Goal: Find contact information: Find contact information

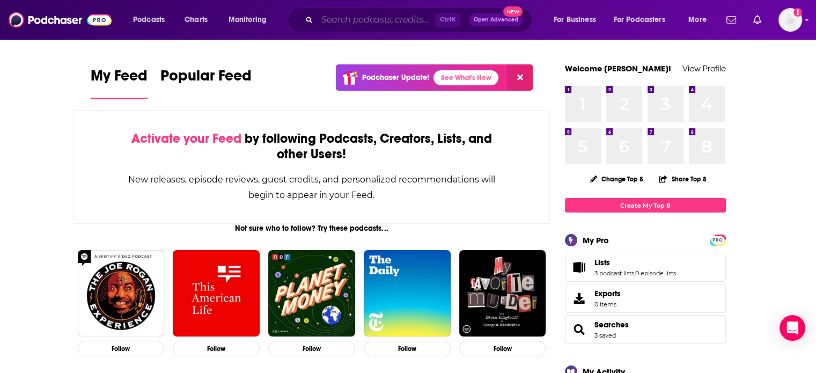
click at [335, 21] on input "Search podcasts, credits, & more..." at bounding box center [376, 19] width 118 height 17
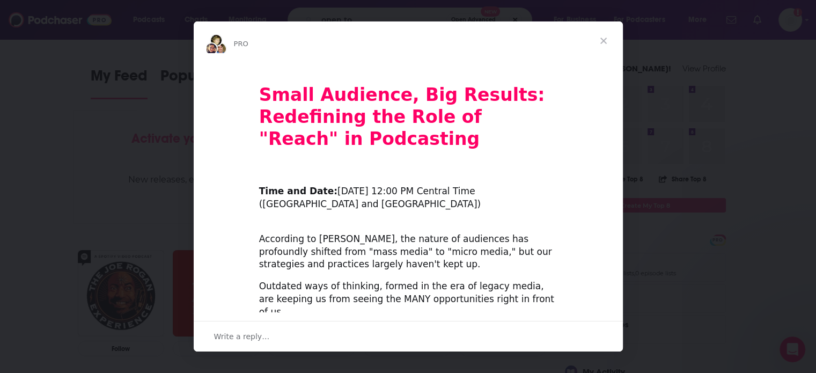
click at [601, 38] on span "Close" at bounding box center [603, 40] width 39 height 39
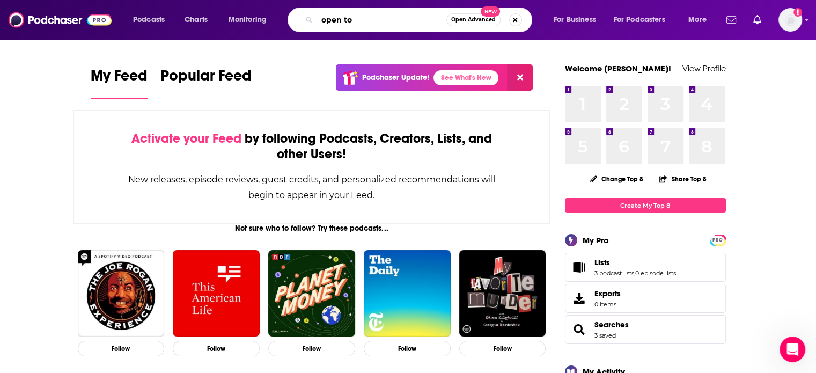
click at [379, 14] on input "open to" at bounding box center [381, 19] width 129 height 17
type input "open to hope"
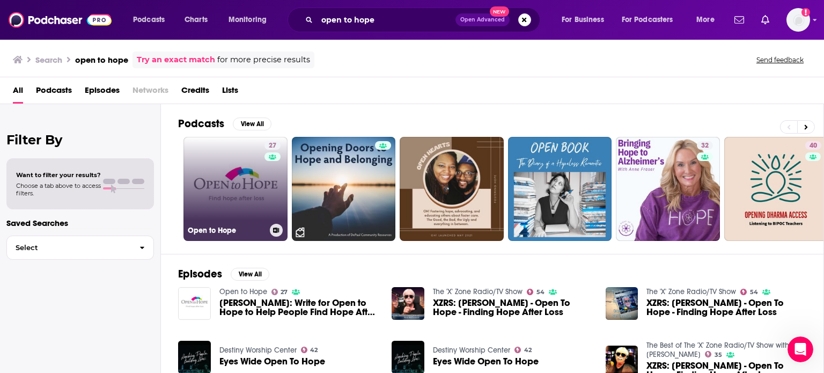
click at [238, 179] on link "27 Open to Hope" at bounding box center [235, 189] width 104 height 104
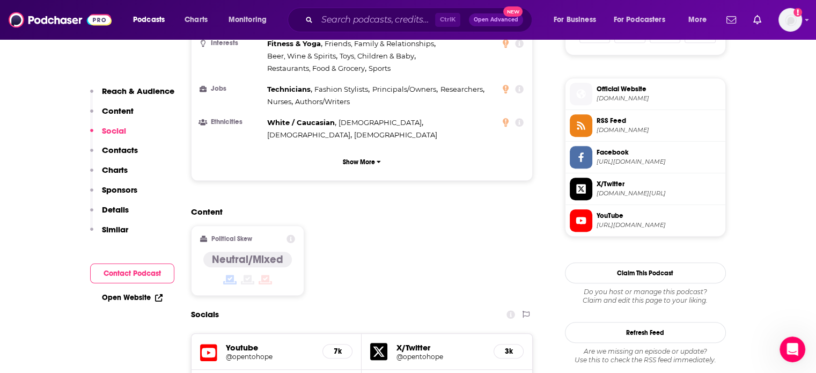
scroll to position [939, 0]
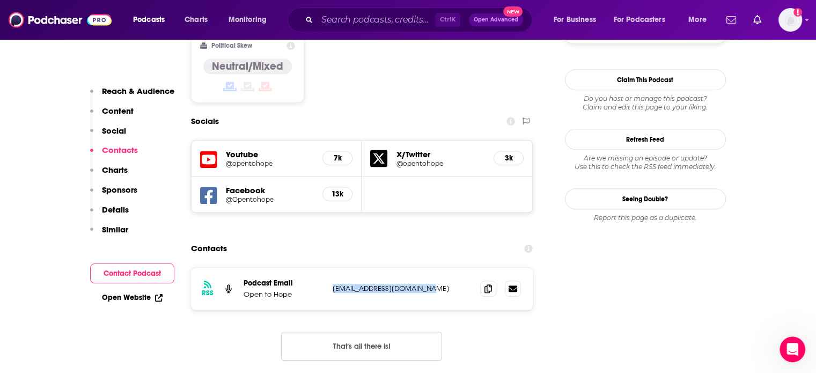
drag, startPoint x: 438, startPoint y: 248, endPoint x: 332, endPoint y: 244, distance: 105.7
click at [332, 284] on p "[EMAIL_ADDRESS][DOMAIN_NAME]" at bounding box center [401, 288] width 139 height 9
copy p "[EMAIL_ADDRESS][DOMAIN_NAME]"
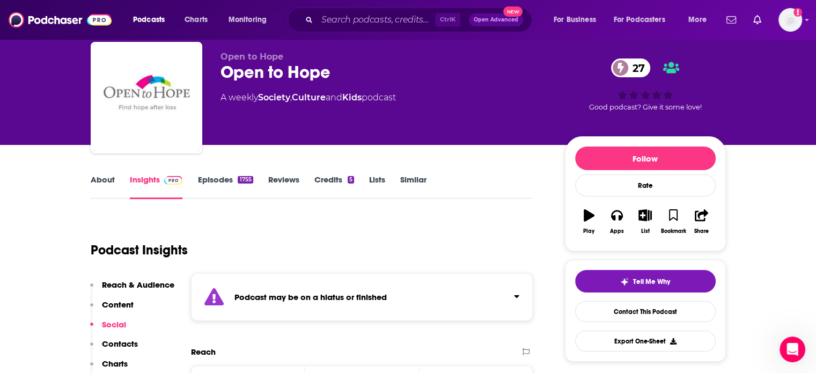
scroll to position [0, 0]
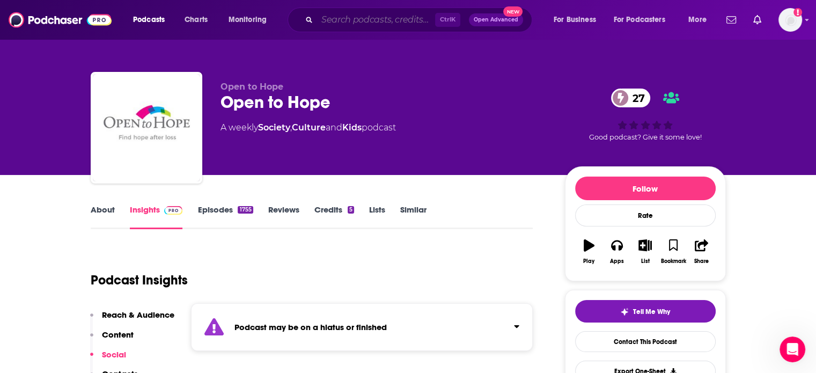
click at [331, 17] on input "Search podcasts, credits, & more..." at bounding box center [376, 19] width 118 height 17
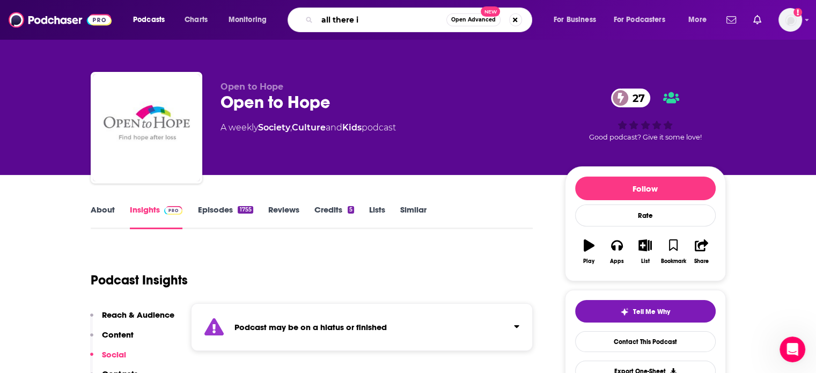
type input "all there is"
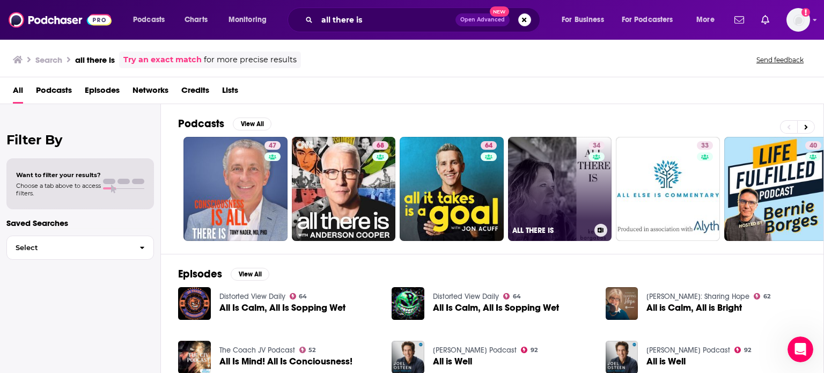
click at [554, 199] on link "34 ALL THERE IS" at bounding box center [560, 189] width 104 height 104
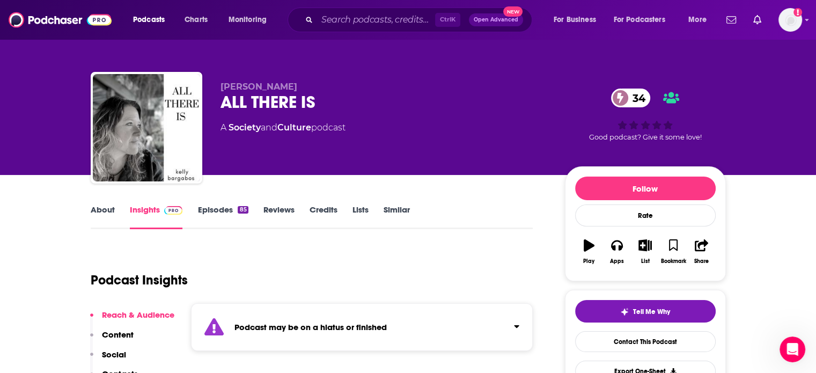
click at [108, 207] on link "About" at bounding box center [103, 216] width 24 height 25
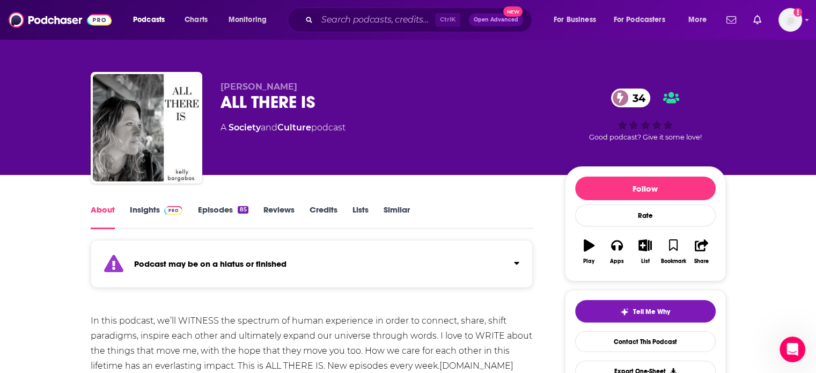
click at [152, 212] on link "Insights" at bounding box center [156, 216] width 53 height 25
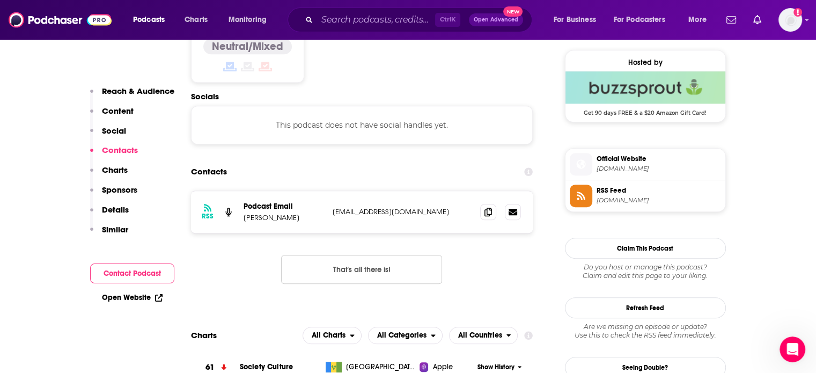
scroll to position [811, 0]
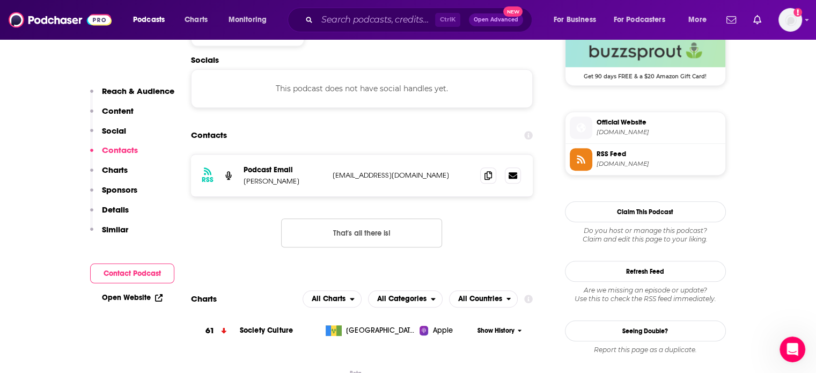
drag, startPoint x: 325, startPoint y: 181, endPoint x: 383, endPoint y: 187, distance: 58.2
click at [383, 187] on div "RSS Podcast Email [PERSON_NAME] [EMAIL_ADDRESS][DOMAIN_NAME] [EMAIL_ADDRESS][DO…" at bounding box center [362, 175] width 342 height 42
click at [405, 183] on div "RSS Podcast Email [PERSON_NAME] [EMAIL_ADDRESS][DOMAIN_NAME] [EMAIL_ADDRESS][DO…" at bounding box center [362, 175] width 342 height 42
drag, startPoint x: 330, startPoint y: 180, endPoint x: 407, endPoint y: 188, distance: 77.0
click at [407, 188] on div "RSS Podcast Email [PERSON_NAME] [EMAIL_ADDRESS][DOMAIN_NAME] [EMAIL_ADDRESS][DO…" at bounding box center [362, 175] width 342 height 42
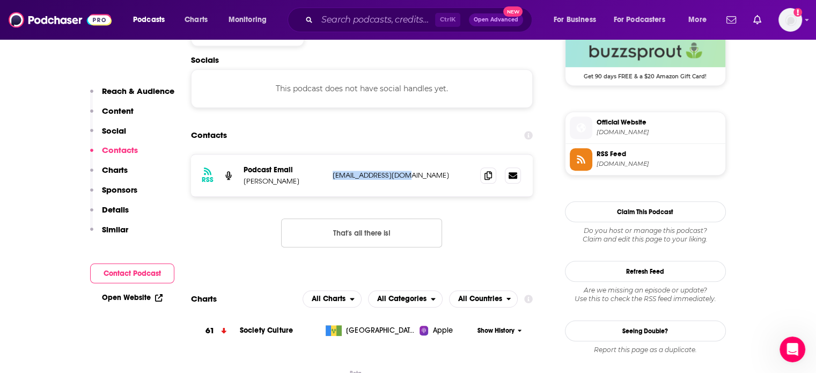
copy p "[EMAIL_ADDRESS][DOMAIN_NAME]"
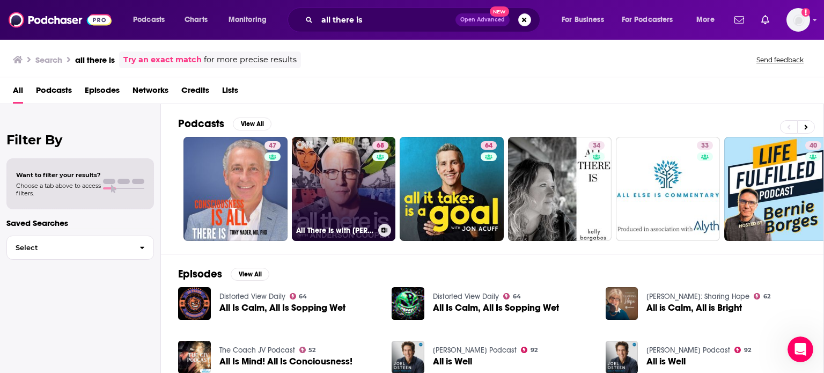
click at [343, 182] on link "68 All There Is with [PERSON_NAME]" at bounding box center [344, 189] width 104 height 104
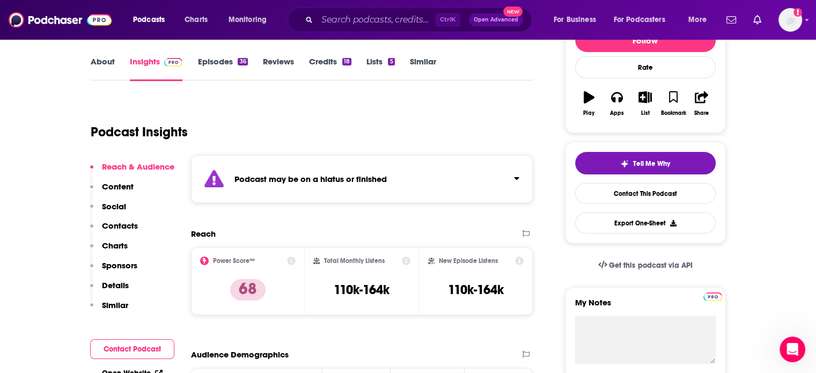
scroll to position [149, 0]
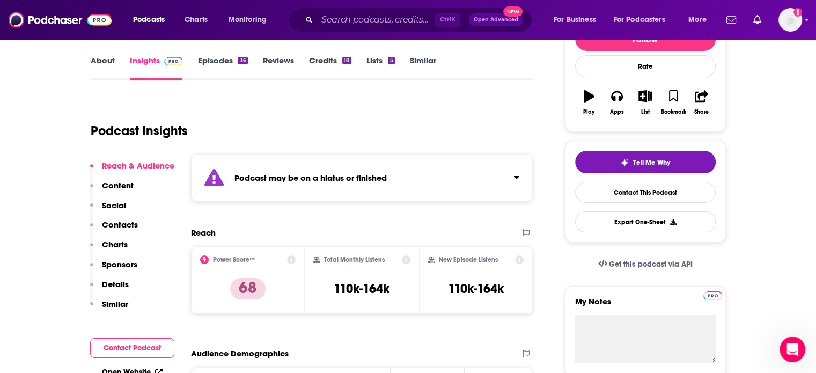
click at [107, 61] on link "About" at bounding box center [103, 67] width 24 height 25
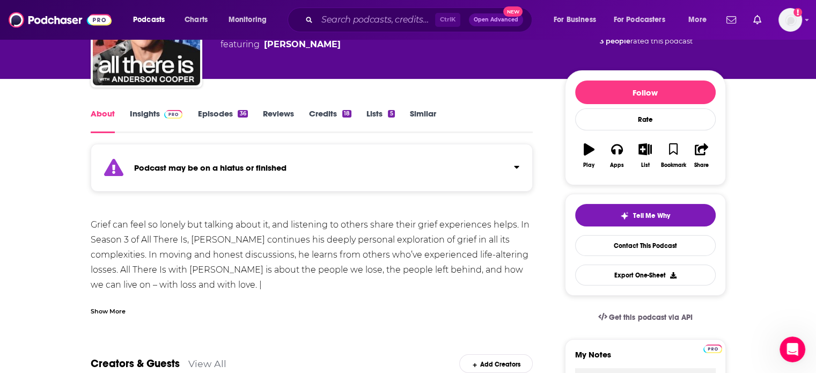
scroll to position [97, 0]
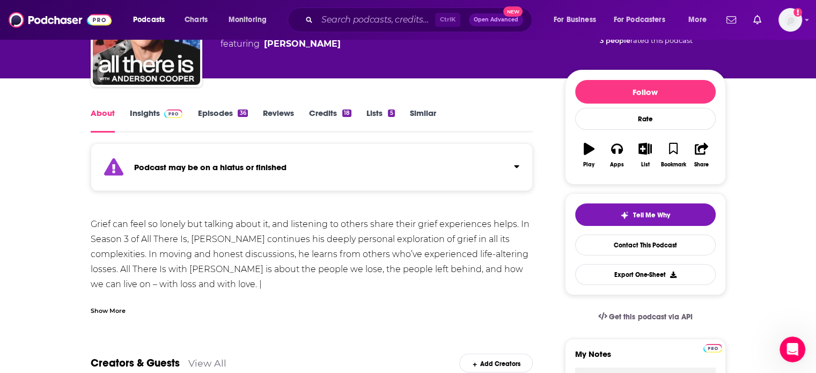
click at [145, 113] on link "Insights" at bounding box center [156, 120] width 53 height 25
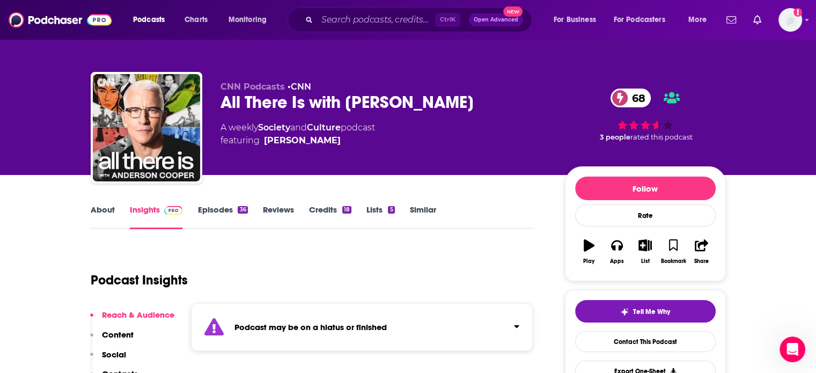
scroll to position [195, 0]
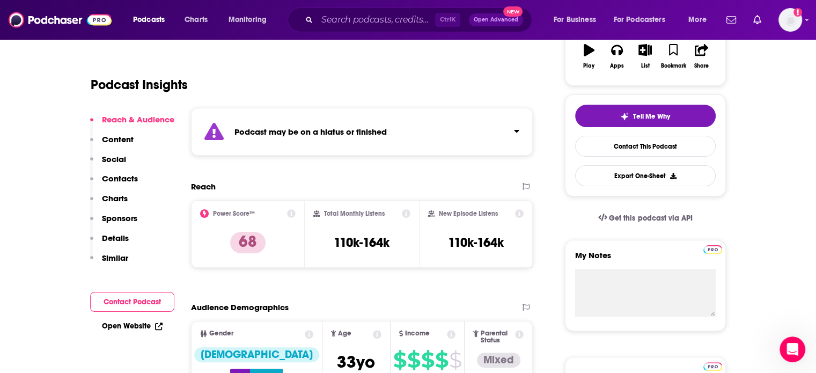
click at [124, 177] on p "Contacts" at bounding box center [120, 178] width 36 height 10
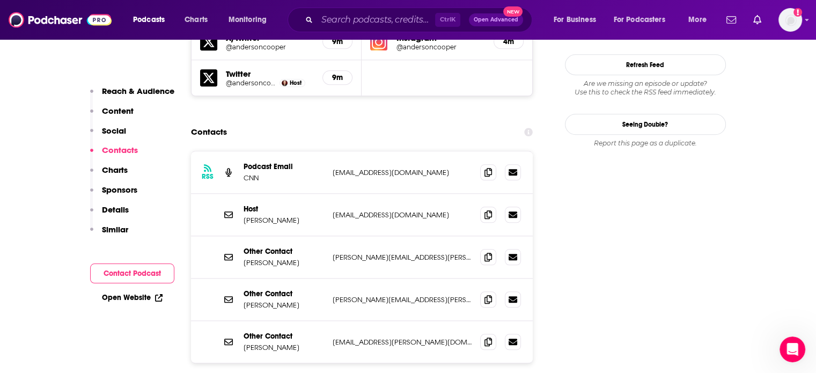
scroll to position [1068, 0]
drag, startPoint x: 432, startPoint y: 164, endPoint x: 359, endPoint y: 172, distance: 72.8
click at [359, 194] on div "Host [PERSON_NAME] [EMAIL_ADDRESS][DOMAIN_NAME] [EMAIL_ADDRESS][DOMAIN_NAME]" at bounding box center [362, 215] width 342 height 42
click at [420, 194] on div "Host [PERSON_NAME] [EMAIL_ADDRESS][DOMAIN_NAME] [EMAIL_ADDRESS][DOMAIN_NAME]" at bounding box center [362, 215] width 342 height 42
drag, startPoint x: 429, startPoint y: 163, endPoint x: 331, endPoint y: 160, distance: 97.6
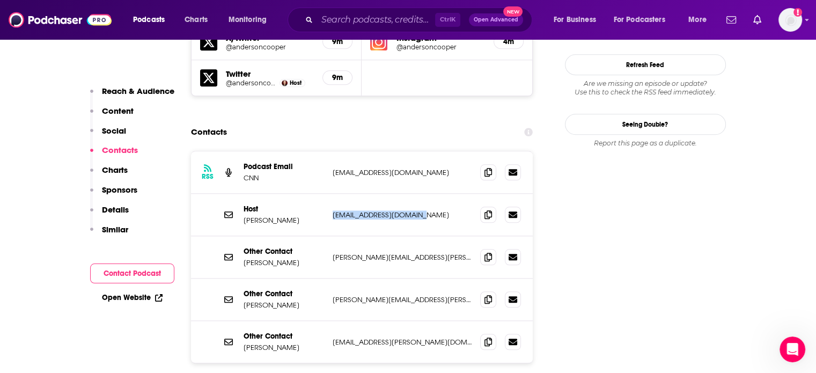
click at [331, 194] on div "Host [PERSON_NAME] [EMAIL_ADDRESS][DOMAIN_NAME] [EMAIL_ADDRESS][DOMAIN_NAME]" at bounding box center [362, 215] width 342 height 42
copy p "[EMAIL_ADDRESS][DOMAIN_NAME]"
drag, startPoint x: 447, startPoint y: 203, endPoint x: 330, endPoint y: 205, distance: 116.4
click at [330, 236] on div "Other Contact [PERSON_NAME] [PERSON_NAME][EMAIL_ADDRESS][PERSON_NAME][DOMAIN_NA…" at bounding box center [362, 257] width 342 height 42
copy p "[PERSON_NAME][EMAIL_ADDRESS][PERSON_NAME][DOMAIN_NAME]"
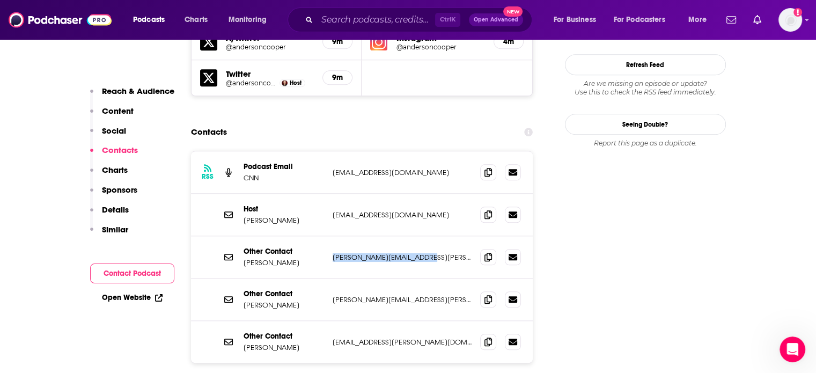
drag, startPoint x: 434, startPoint y: 247, endPoint x: 322, endPoint y: 260, distance: 113.4
click at [322, 278] on div "Other Contact [PERSON_NAME] [PERSON_NAME][EMAIL_ADDRESS][PERSON_NAME][DOMAIN_NA…" at bounding box center [362, 299] width 342 height 42
copy div "[PERSON_NAME][EMAIL_ADDRESS][PERSON_NAME][DOMAIN_NAME]"
drag, startPoint x: 427, startPoint y: 290, endPoint x: 325, endPoint y: 290, distance: 101.3
click at [325, 321] on div "Other Contact [PERSON_NAME] [PERSON_NAME][EMAIL_ADDRESS][PERSON_NAME][DOMAIN_NA…" at bounding box center [362, 342] width 342 height 42
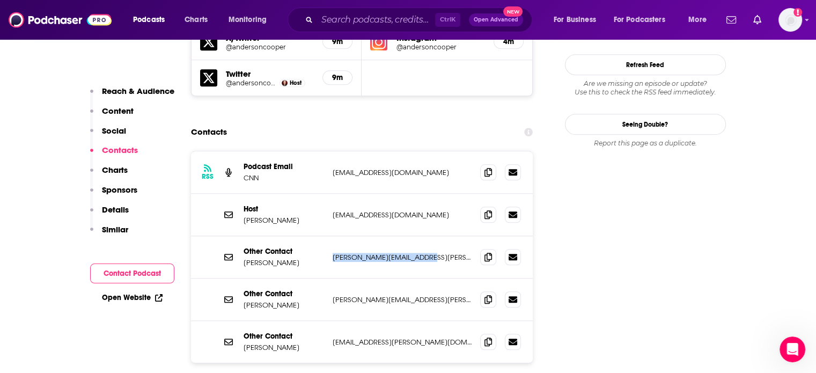
copy div "[EMAIL_ADDRESS][PERSON_NAME][DOMAIN_NAME]"
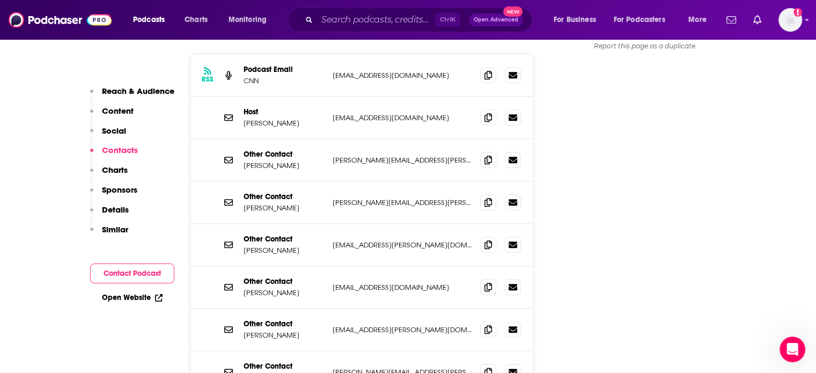
scroll to position [1165, 0]
click at [368, 21] on input "Search podcasts, credits, & more..." at bounding box center [376, 19] width 118 height 17
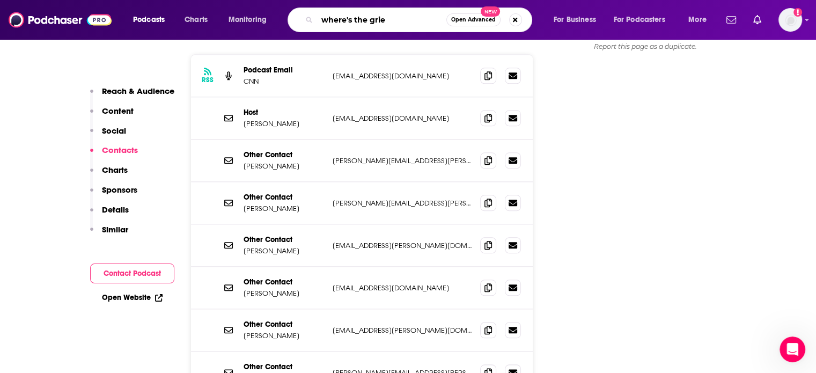
type input "where's the grief"
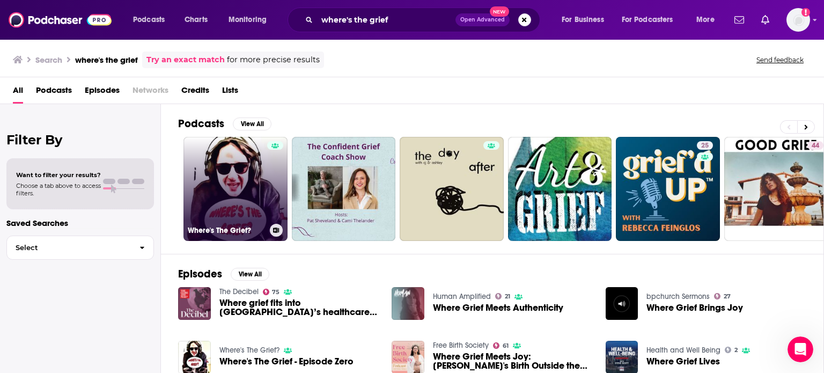
click at [264, 158] on link "Where's The Grief?" at bounding box center [235, 189] width 104 height 104
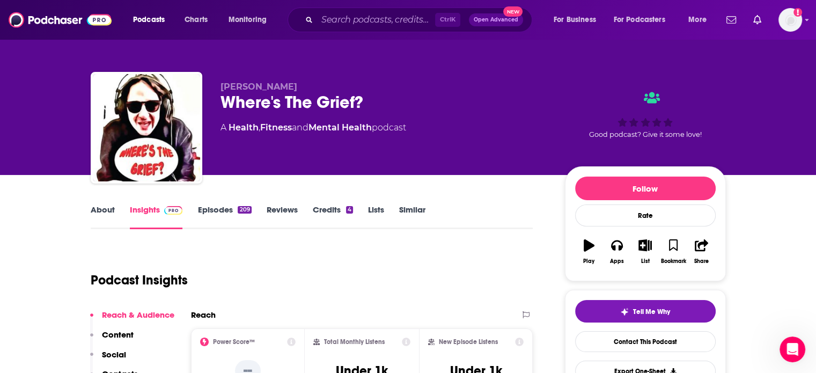
scroll to position [109, 0]
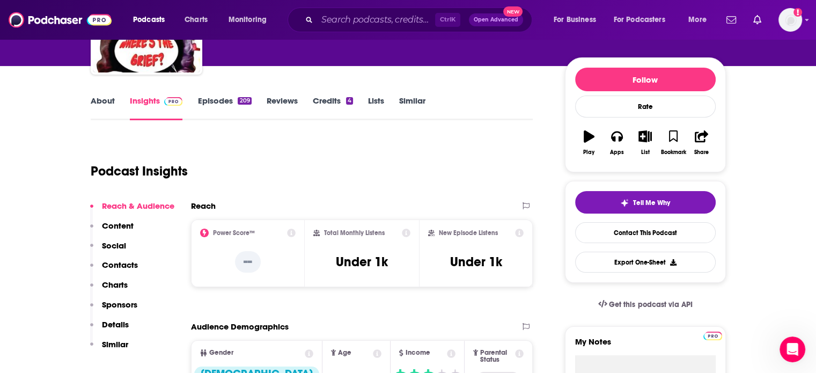
click at [118, 261] on p "Contacts" at bounding box center [120, 265] width 36 height 10
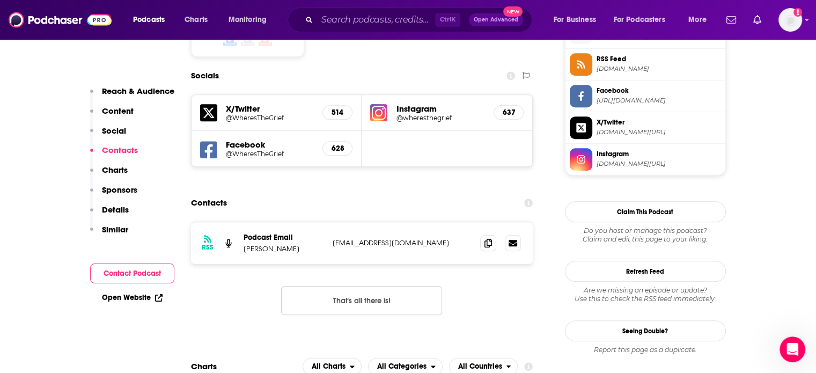
scroll to position [907, 0]
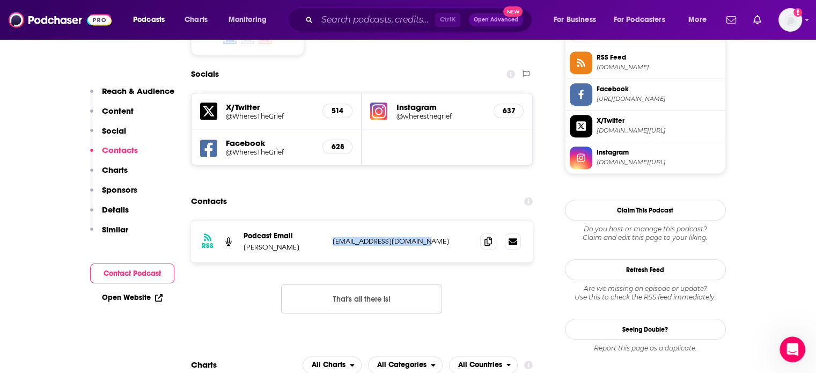
drag, startPoint x: 434, startPoint y: 197, endPoint x: 322, endPoint y: 200, distance: 112.1
click at [0, 0] on div "Podcast Email [PERSON_NAME] [EMAIL_ADDRESS][DOMAIN_NAME] [EMAIL_ADDRESS][DOMAIN…" at bounding box center [0, 0] width 0 height 0
copy div "[EMAIL_ADDRESS][DOMAIN_NAME]"
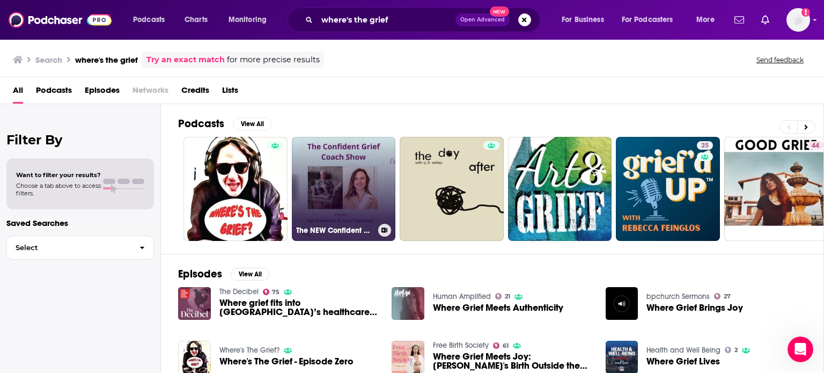
click at [374, 175] on link "The NEW Confident Grief Coach Show: Where Grief Transforms into Peace, Joy, and…" at bounding box center [344, 189] width 104 height 104
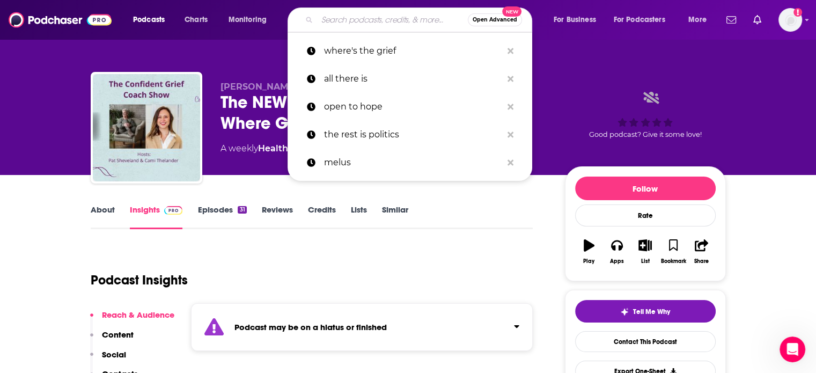
click at [354, 21] on input "Search podcasts, credits, & more..." at bounding box center [392, 19] width 151 height 17
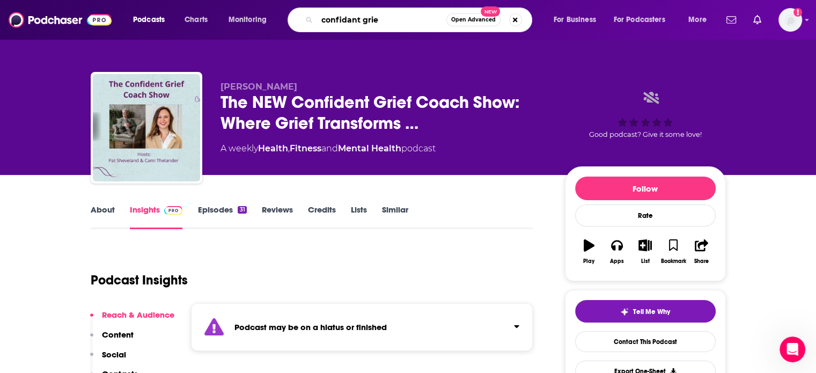
type input "confidant grief"
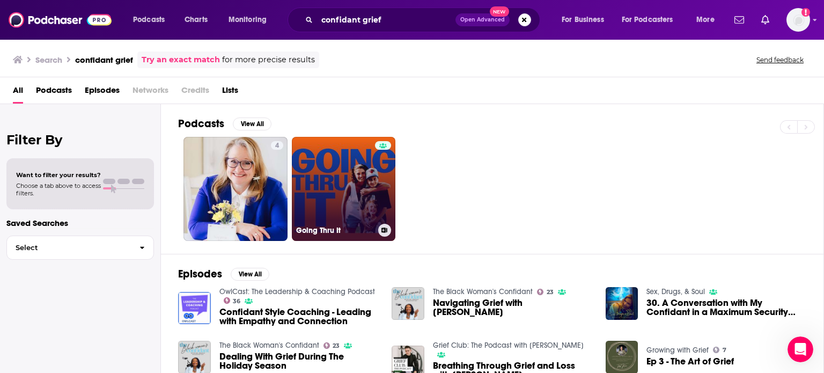
click at [332, 182] on link "Going Thru It" at bounding box center [344, 189] width 104 height 104
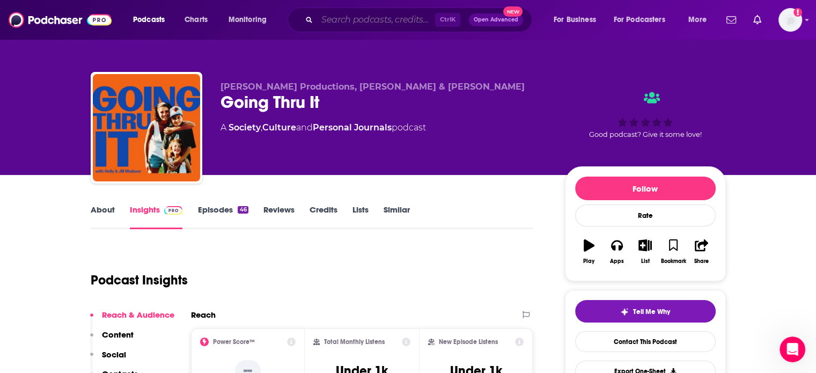
click at [362, 21] on input "Search podcasts, credits, & more..." at bounding box center [376, 19] width 118 height 17
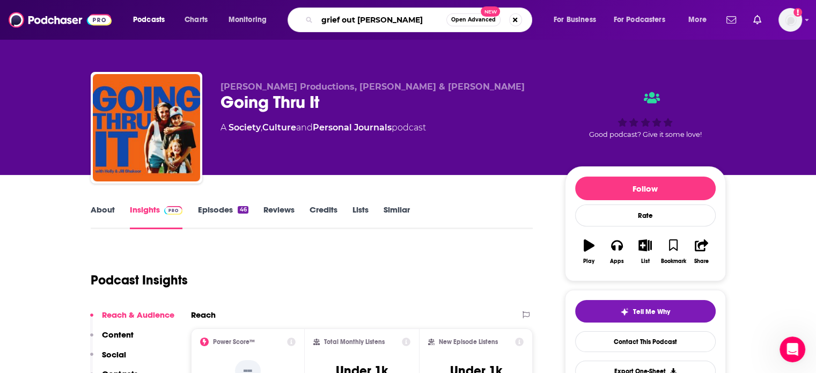
type input "grief out loud"
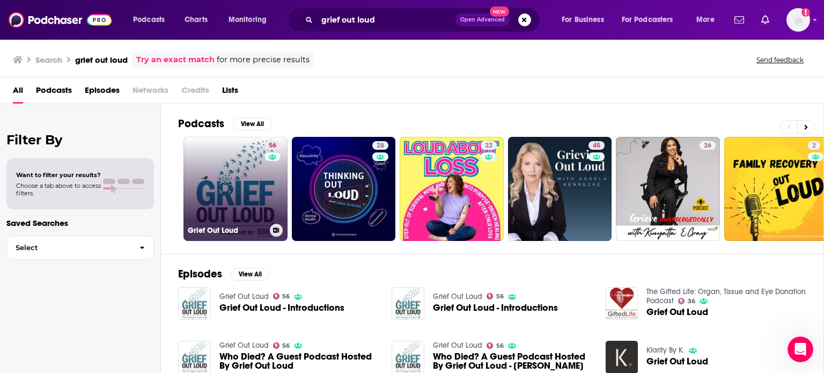
click at [260, 207] on link "56 Grief Out Loud" at bounding box center [235, 189] width 104 height 104
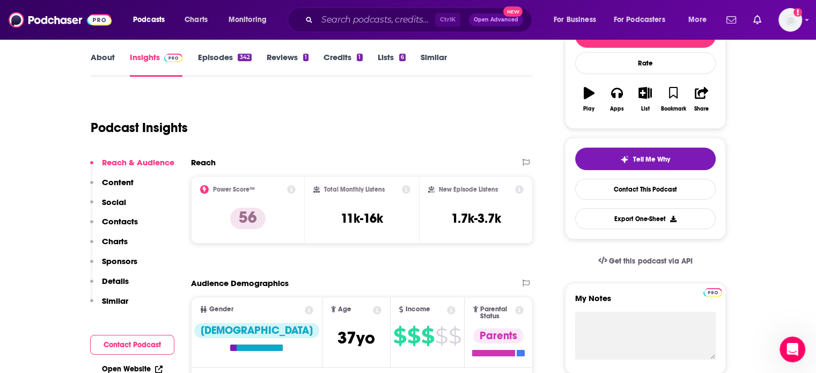
scroll to position [150, 0]
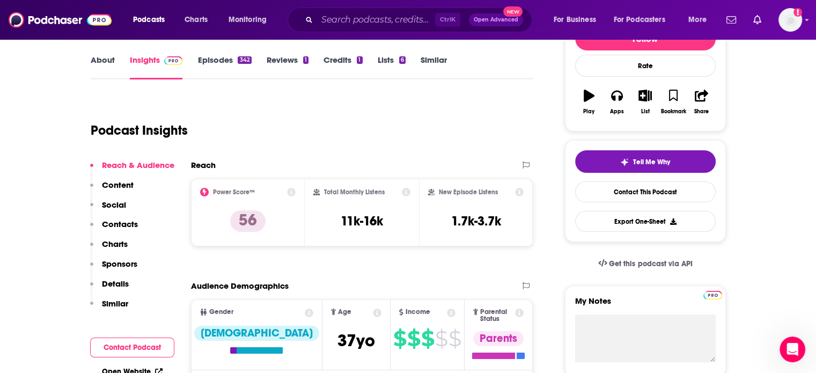
click at [125, 225] on p "Contacts" at bounding box center [120, 224] width 36 height 10
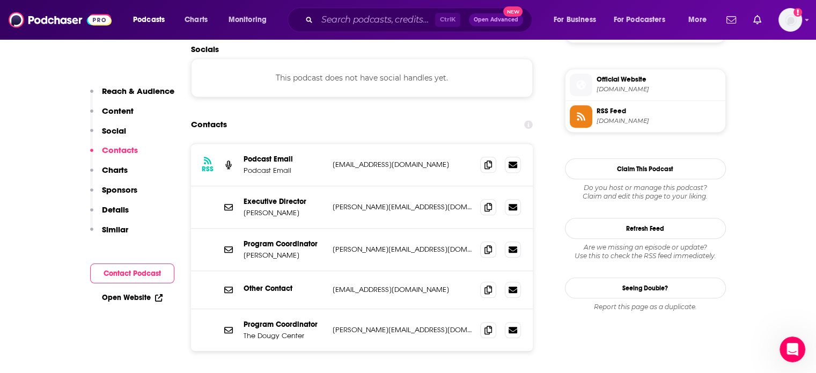
scroll to position [940, 0]
click at [401, 202] on p "[PERSON_NAME][EMAIL_ADDRESS][DOMAIN_NAME]" at bounding box center [401, 206] width 139 height 9
drag, startPoint x: 422, startPoint y: 120, endPoint x: 328, endPoint y: 121, distance: 93.8
click at [328, 143] on div "RSS Podcast Email Podcast Email [EMAIL_ADDRESS][DOMAIN_NAME] [EMAIL_ADDRESS][DO…" at bounding box center [362, 164] width 342 height 42
copy p "[EMAIL_ADDRESS][DOMAIN_NAME]"
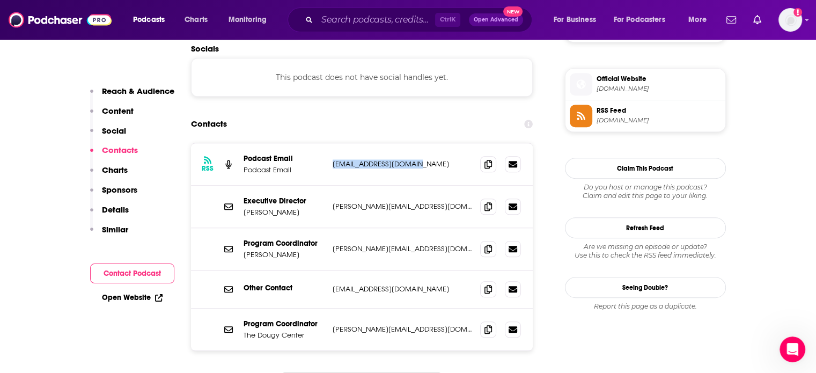
drag, startPoint x: 373, startPoint y: 170, endPoint x: 317, endPoint y: 172, distance: 56.3
click at [0, 0] on div "Executive Director [PERSON_NAME] [PERSON_NAME][EMAIL_ADDRESS][DOMAIN_NAME] [PER…" at bounding box center [0, 0] width 0 height 0
copy div "[PERSON_NAME][EMAIL_ADDRESS][DOMAIN_NAME]"
drag, startPoint x: 414, startPoint y: 212, endPoint x: 330, endPoint y: 214, distance: 83.7
click at [330, 228] on div "Program Coordinator [PERSON_NAME] [PERSON_NAME][EMAIL_ADDRESS][DOMAIN_NAME] [PE…" at bounding box center [362, 249] width 342 height 42
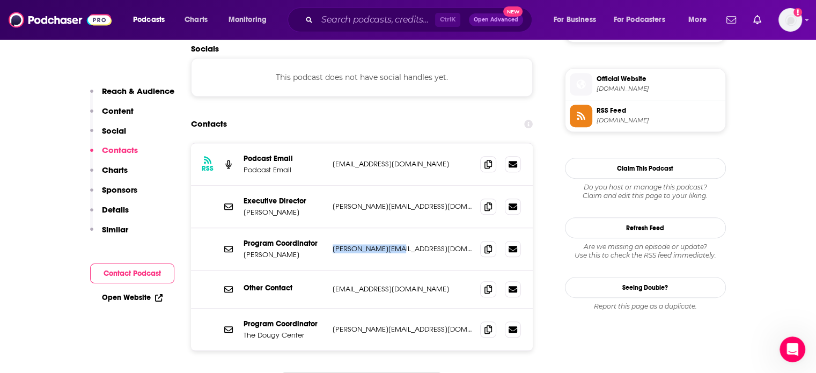
copy p "[PERSON_NAME][EMAIL_ADDRESS][DOMAIN_NAME]"
drag, startPoint x: 389, startPoint y: 250, endPoint x: 320, endPoint y: 253, distance: 69.2
click at [320, 270] on div "Other Contact [EMAIL_ADDRESS][DOMAIN_NAME] [EMAIL_ADDRESS][DOMAIN_NAME]" at bounding box center [362, 289] width 342 height 38
drag, startPoint x: 397, startPoint y: 290, endPoint x: 327, endPoint y: 293, distance: 70.9
click at [327, 308] on div "Program Coordinator The Dougy Center [PERSON_NAME][EMAIL_ADDRESS][DOMAIN_NAME] …" at bounding box center [362, 329] width 342 height 42
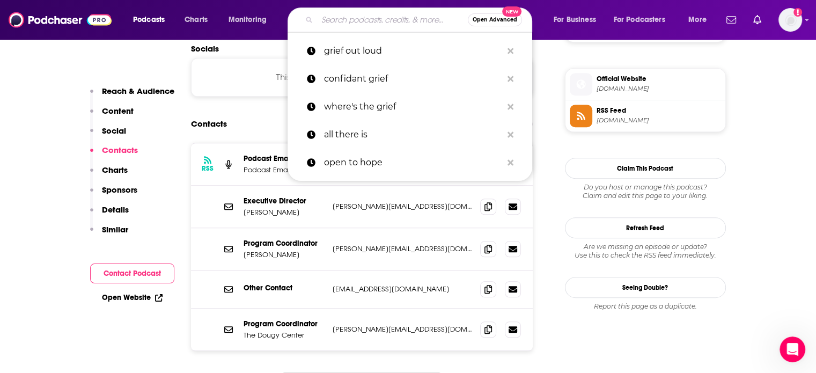
click at [346, 19] on input "Search podcasts, credits, & more..." at bounding box center [392, 19] width 151 height 17
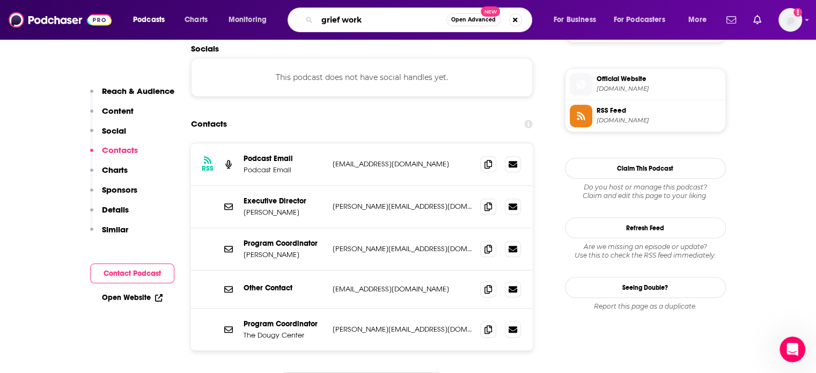
type input "grief works"
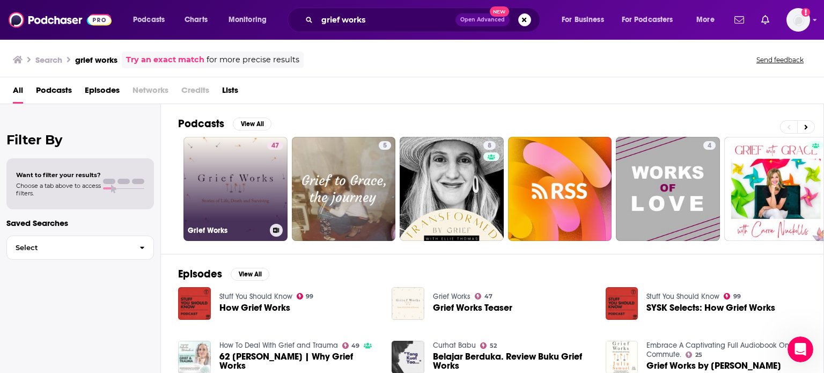
click at [224, 188] on link "47 Grief Works" at bounding box center [235, 189] width 104 height 104
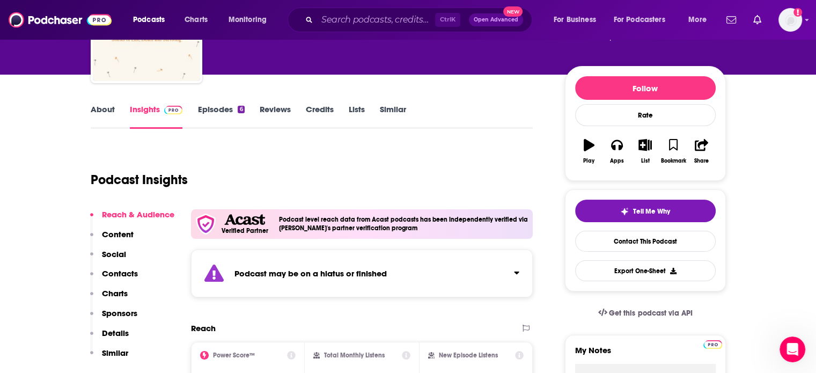
scroll to position [117, 0]
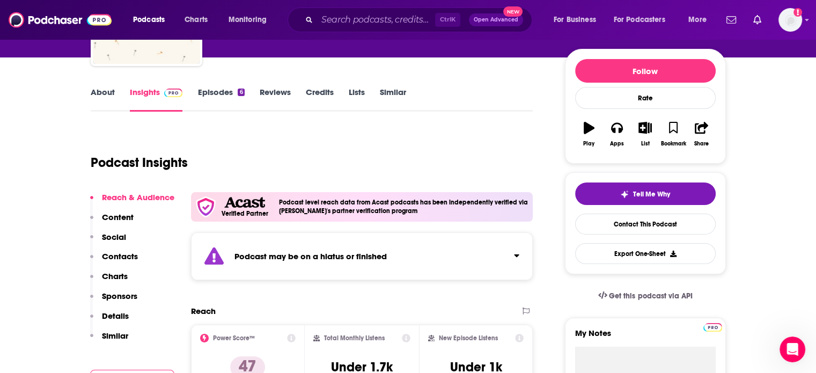
drag, startPoint x: 127, startPoint y: 253, endPoint x: 190, endPoint y: 282, distance: 70.3
click at [116, 254] on p "Contacts" at bounding box center [120, 256] width 36 height 10
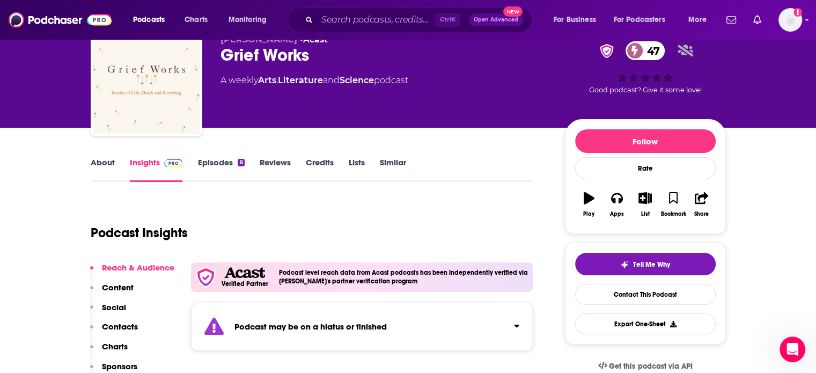
scroll to position [0, 0]
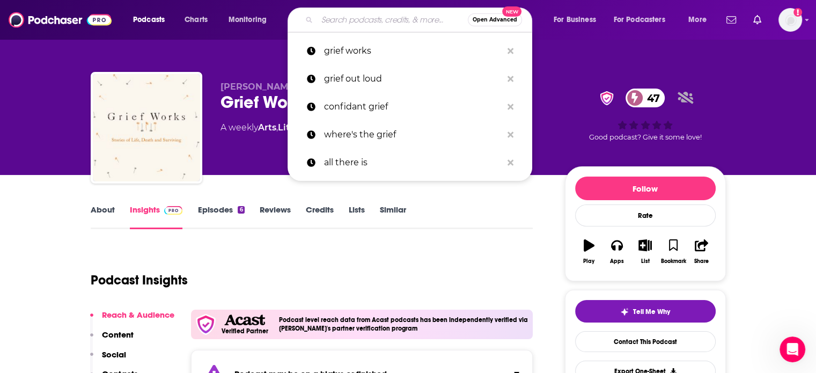
click at [367, 18] on input "Search podcasts, credits, & more..." at bounding box center [392, 19] width 151 height 17
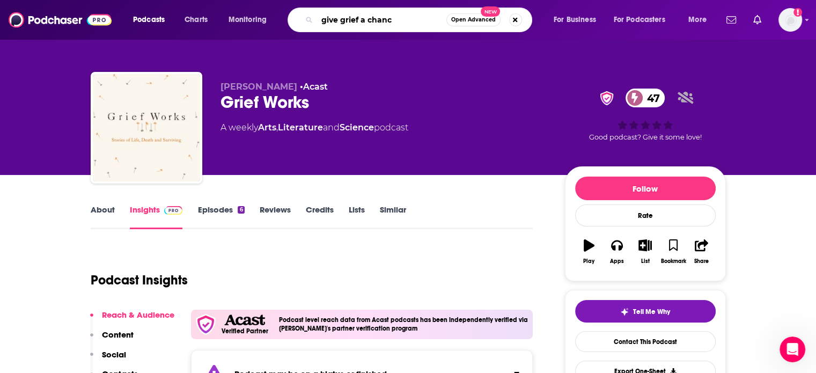
type input "give grief a chance"
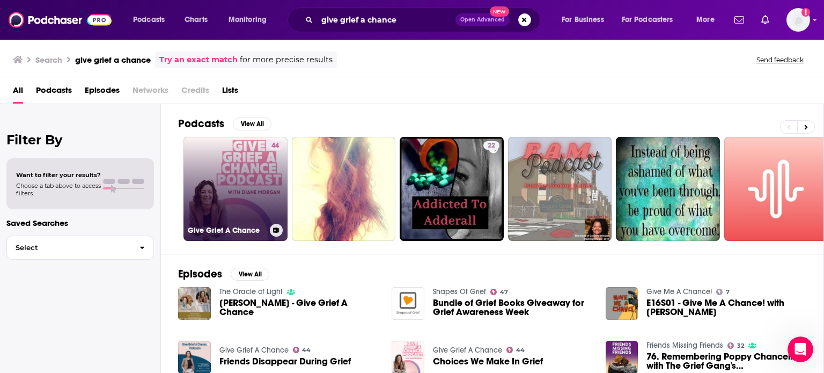
click at [253, 212] on link "44 Give Grief A Chance" at bounding box center [235, 189] width 104 height 104
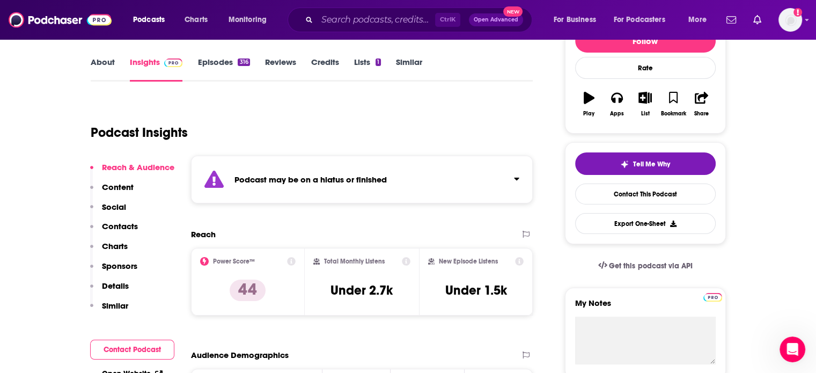
click at [117, 223] on p "Contacts" at bounding box center [120, 226] width 36 height 10
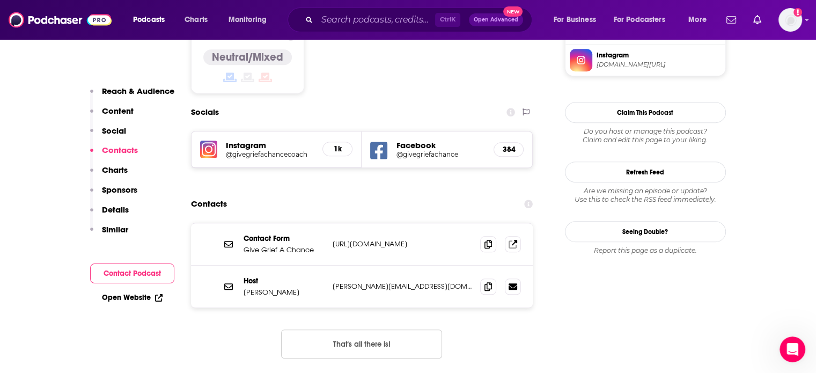
scroll to position [963, 0]
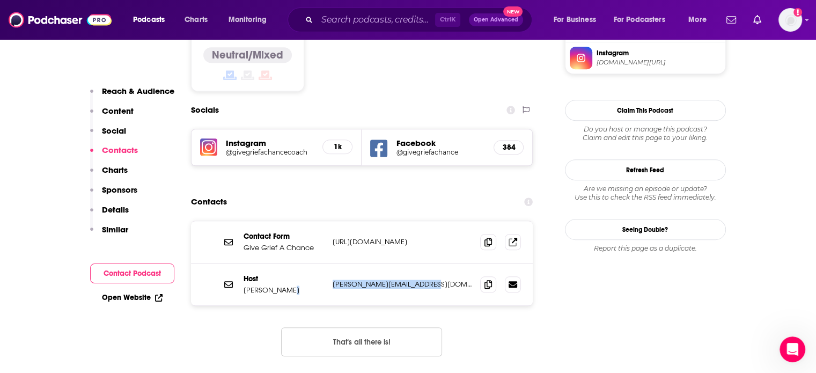
drag, startPoint x: 437, startPoint y: 245, endPoint x: 322, endPoint y: 248, distance: 115.3
click at [0, 0] on div "Host [PERSON_NAME] [PERSON_NAME][EMAIL_ADDRESS][DOMAIN_NAME] [PERSON_NAME][EMAI…" at bounding box center [0, 0] width 0 height 0
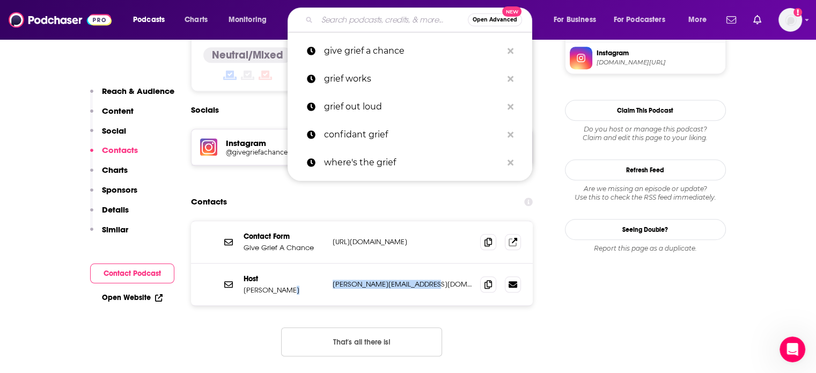
click at [352, 16] on input "Search podcasts, credits, & more..." at bounding box center [392, 19] width 151 height 17
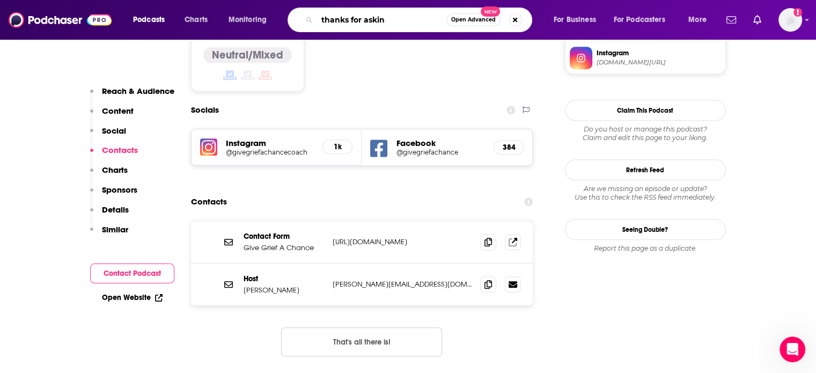
type input "thanks for asking"
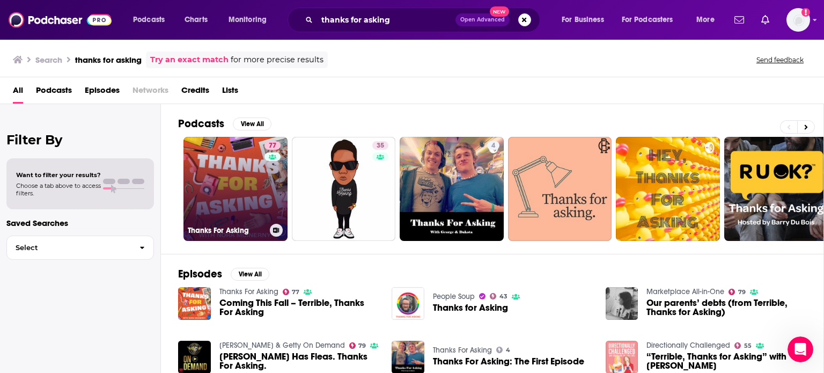
click at [253, 183] on link "77 Thanks For Asking" at bounding box center [235, 189] width 104 height 104
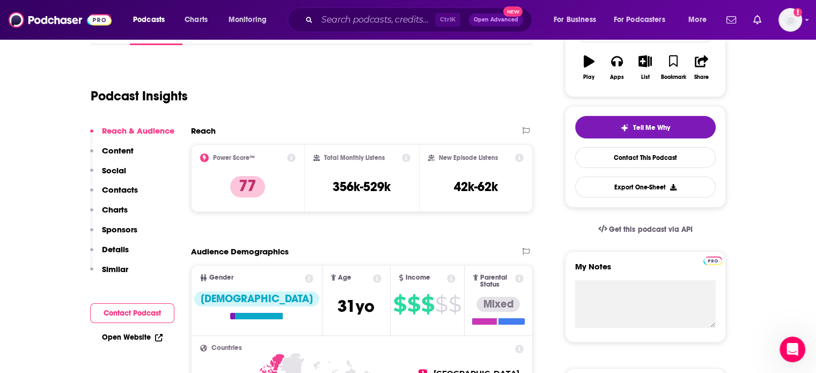
scroll to position [184, 0]
click at [122, 189] on p "Contacts" at bounding box center [120, 189] width 36 height 10
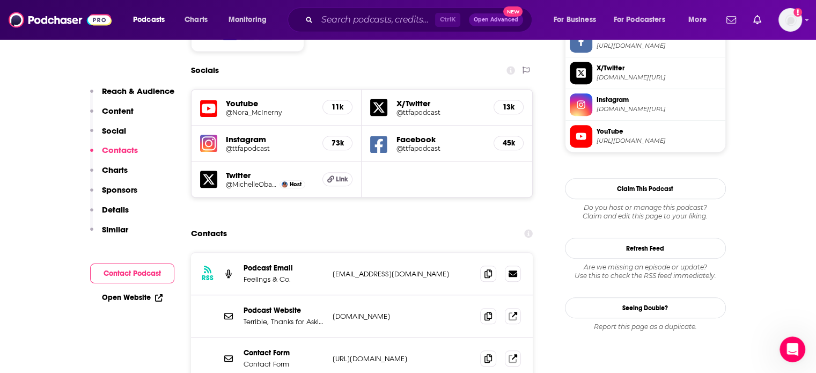
scroll to position [957, 0]
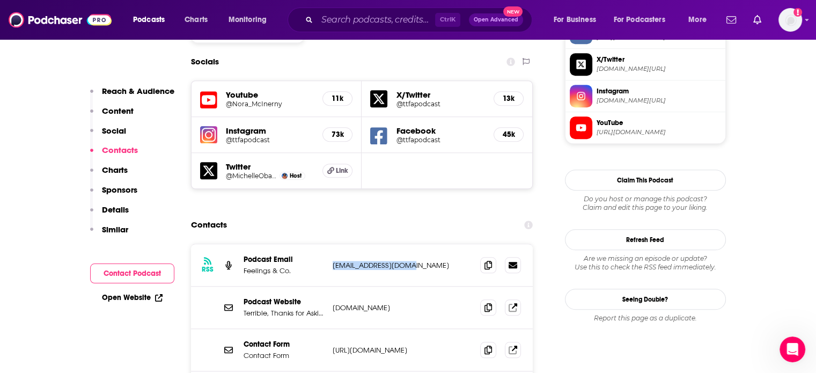
drag, startPoint x: 414, startPoint y: 201, endPoint x: 330, endPoint y: 202, distance: 84.2
click at [330, 244] on div "RSS Podcast Email Feelings & Co. [EMAIL_ADDRESS][DOMAIN_NAME] [EMAIL_ADDRESS][D…" at bounding box center [362, 265] width 342 height 42
drag, startPoint x: 404, startPoint y: 325, endPoint x: 312, endPoint y: 328, distance: 92.8
click at [0, 0] on div "Other [EMAIL_ADDRESS][DOMAIN_NAME] [EMAIL_ADDRESS][DOMAIN_NAME]" at bounding box center [0, 0] width 0 height 0
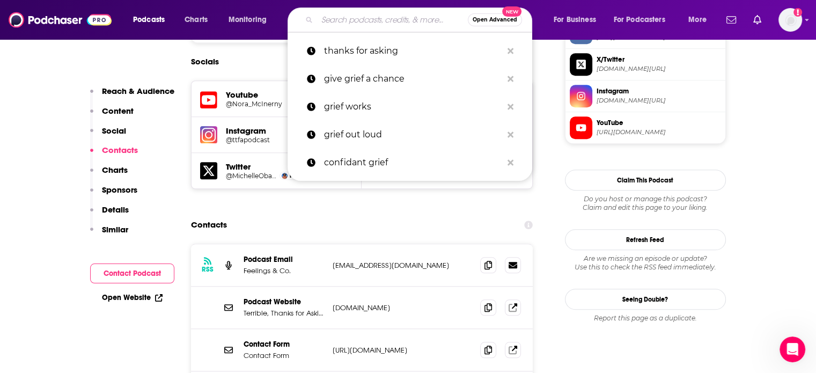
click at [352, 21] on input "Search podcasts, credits, & more..." at bounding box center [392, 19] width 151 height 17
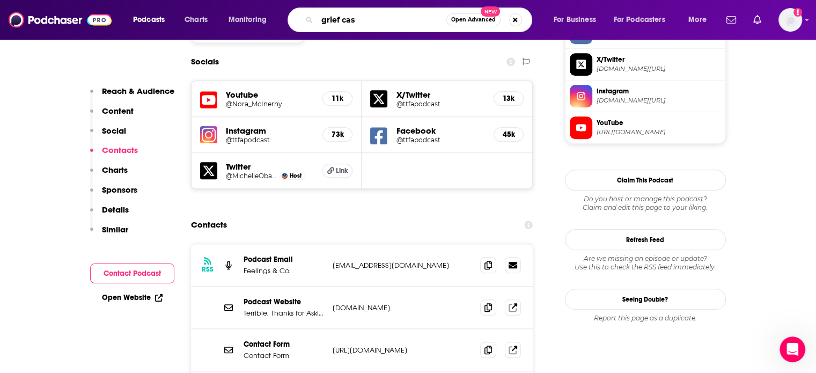
type input "grief cast"
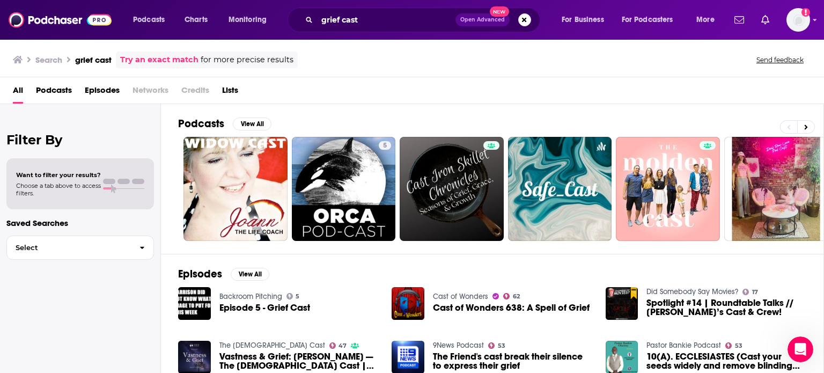
click at [207, 122] on h2 "Podcasts" at bounding box center [201, 123] width 46 height 13
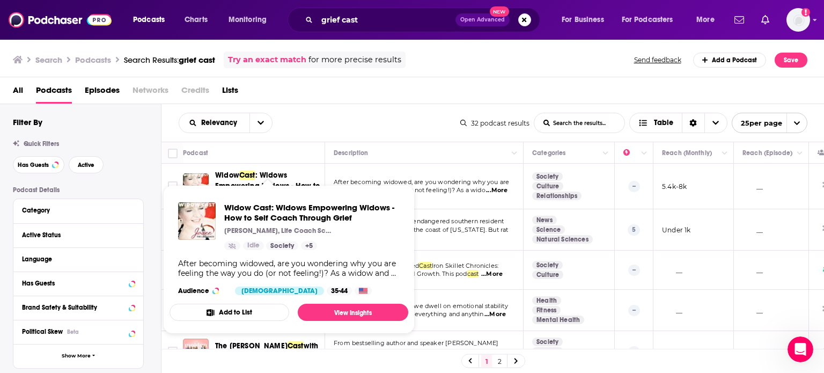
click at [272, 192] on span "Widow Cast: Widows Empowering Widows - How to Self Coach Through Grief [PERSON_…" at bounding box center [288, 259] width 239 height 149
click at [233, 180] on span "Widow Cast: Widows Empowering Widows - How to Self Coach Through Grief [PERSON_…" at bounding box center [288, 259] width 251 height 161
click at [248, 210] on span "Widow Cast: Widows Empowering Widows - How to Self Coach Through Grief" at bounding box center [311, 212] width 175 height 20
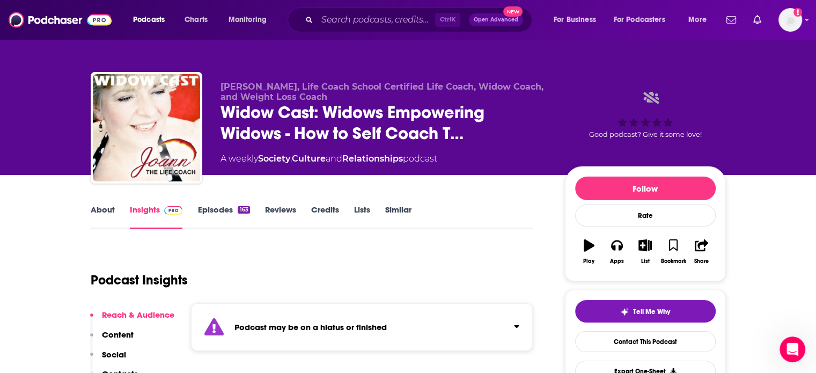
scroll to position [137, 0]
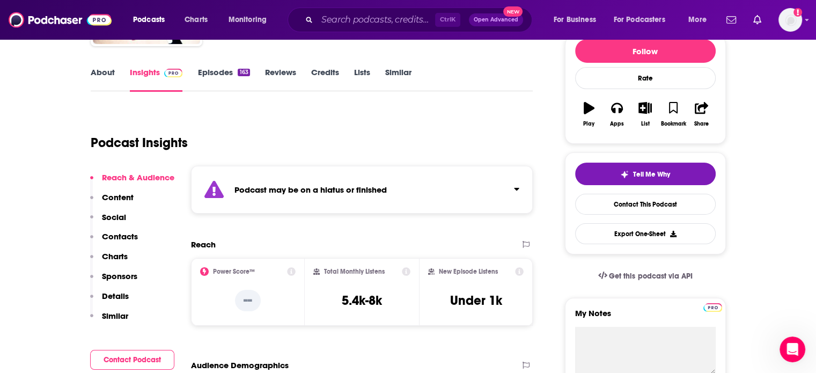
click at [118, 233] on p "Contacts" at bounding box center [120, 236] width 36 height 10
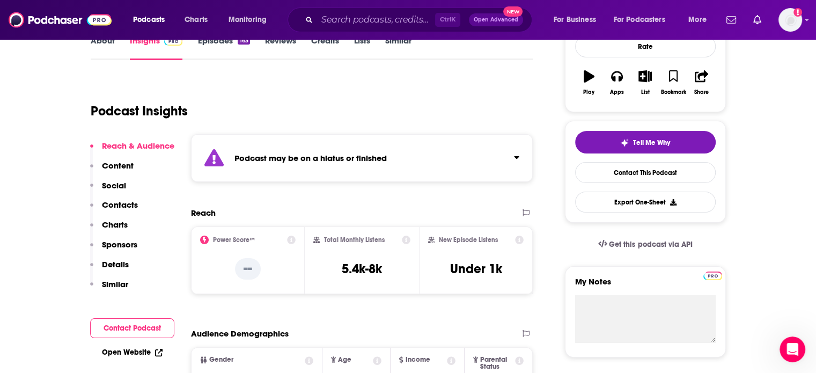
scroll to position [0, 0]
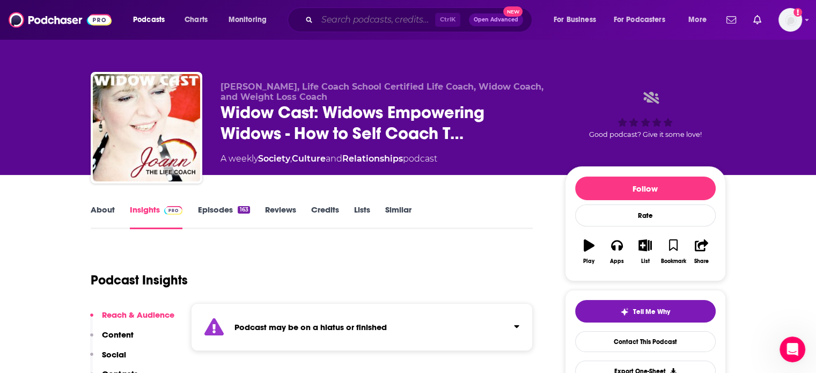
click at [332, 21] on input "Search podcasts, credits, & more..." at bounding box center [376, 19] width 118 height 17
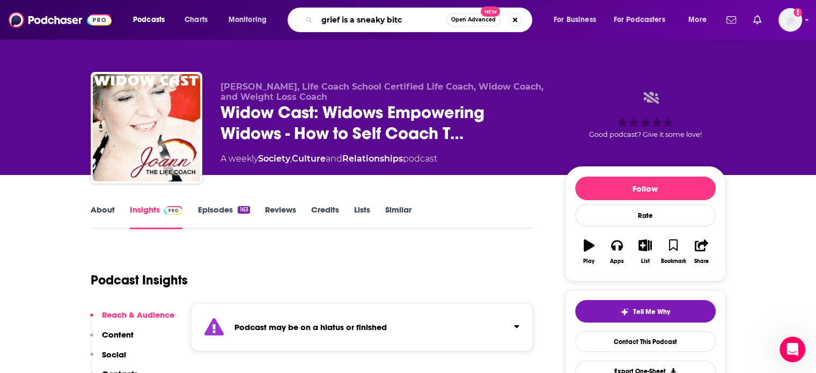
type input "grief is a sneaky bitch"
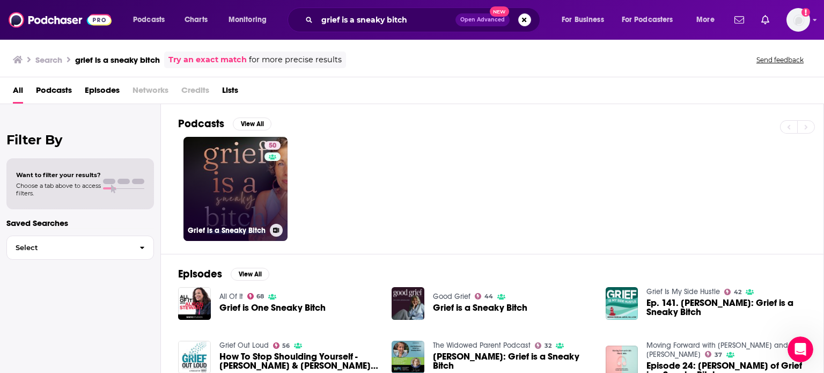
click at [247, 175] on link "50 Grief is a Sneaky Bitch" at bounding box center [235, 189] width 104 height 104
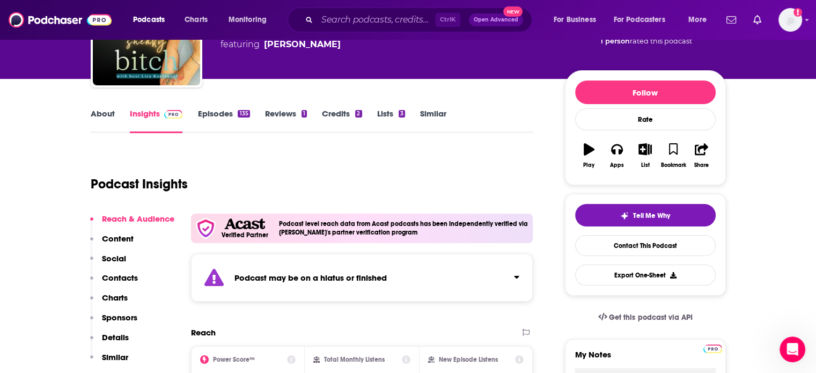
scroll to position [97, 0]
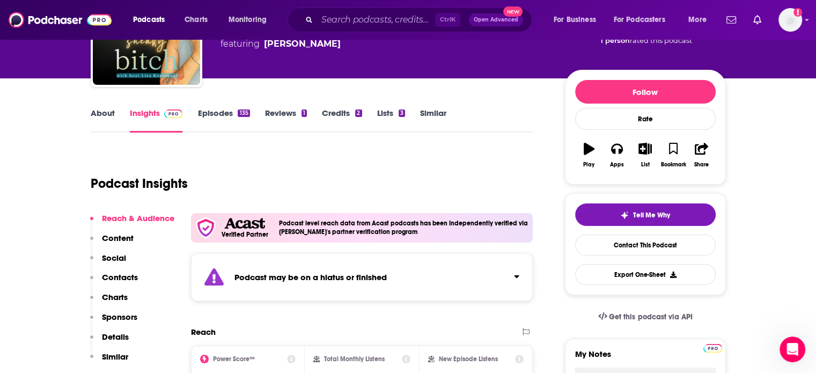
click at [108, 278] on p "Contacts" at bounding box center [120, 277] width 36 height 10
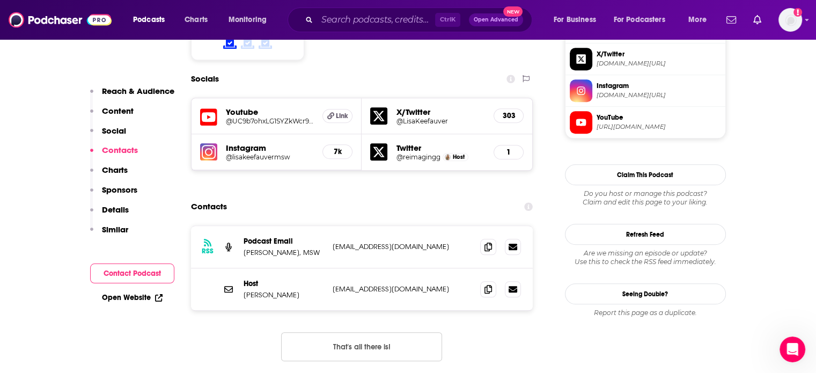
scroll to position [1034, 0]
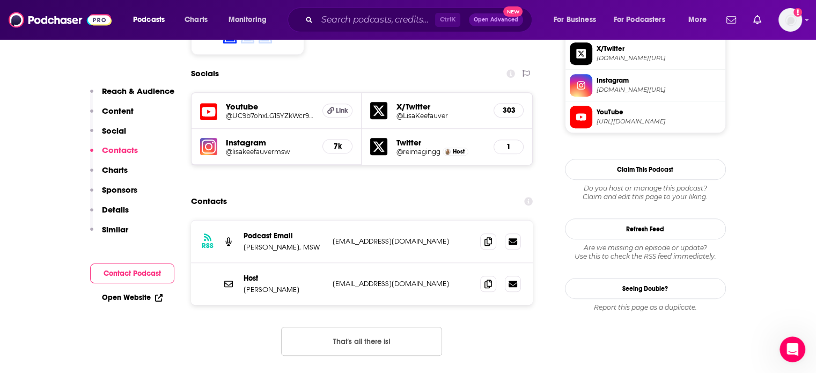
drag, startPoint x: 418, startPoint y: 242, endPoint x: 313, endPoint y: 244, distance: 104.6
click at [0, 0] on div "Host [PERSON_NAME] [EMAIL_ADDRESS][DOMAIN_NAME] [EMAIL_ADDRESS][DOMAIN_NAME]" at bounding box center [0, 0] width 0 height 0
click at [347, 20] on input "Search podcasts, credits, & more..." at bounding box center [376, 19] width 118 height 17
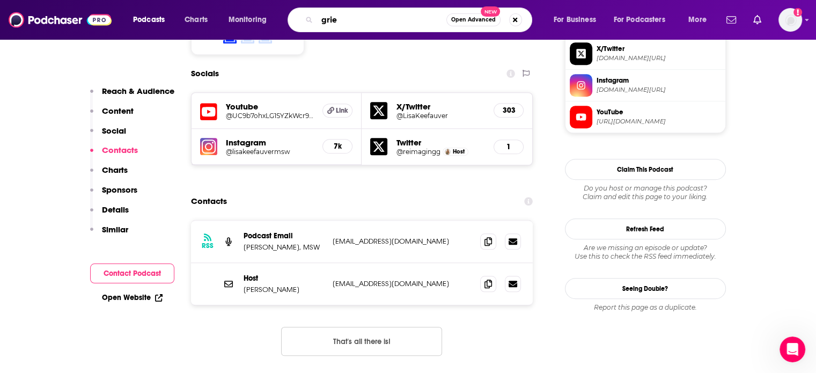
type input "grief"
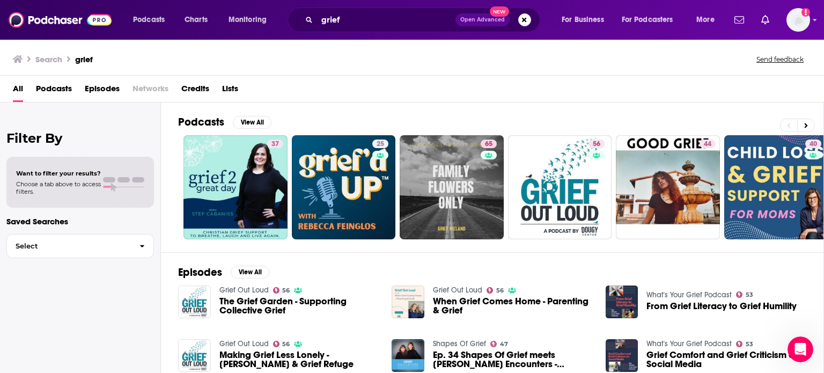
click at [52, 91] on span "Podcasts" at bounding box center [54, 91] width 36 height 22
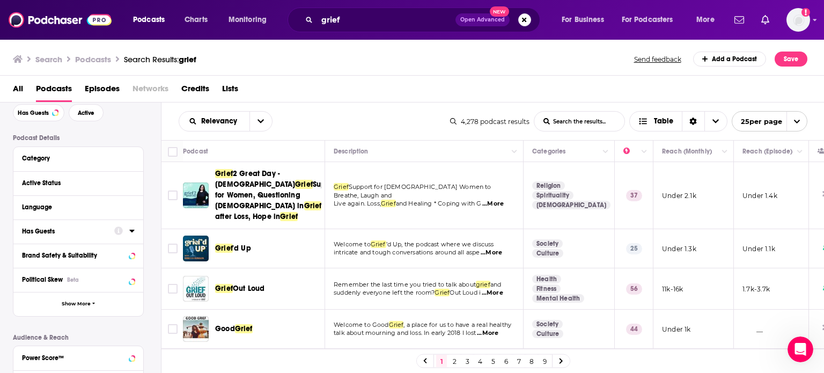
scroll to position [51, 0]
click at [132, 159] on icon at bounding box center [131, 157] width 5 height 3
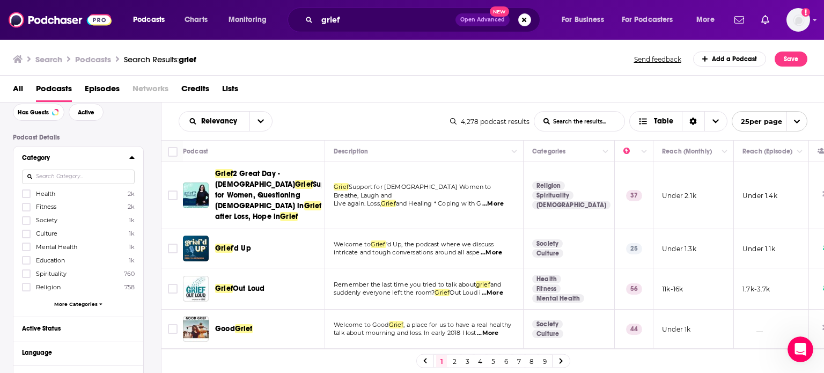
click at [132, 159] on icon at bounding box center [131, 157] width 5 height 3
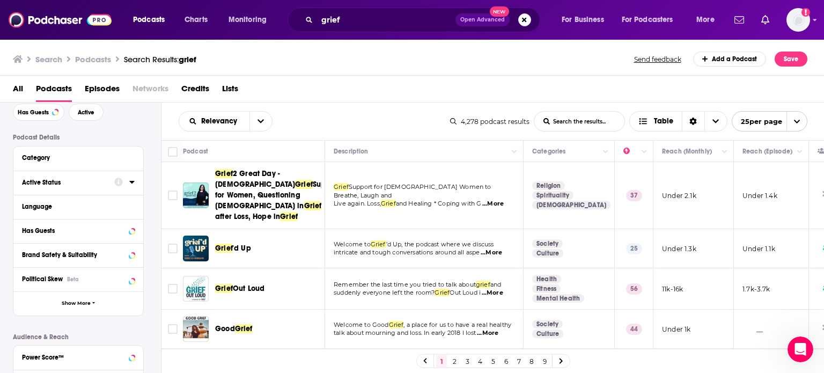
click at [132, 181] on icon at bounding box center [131, 181] width 5 height 9
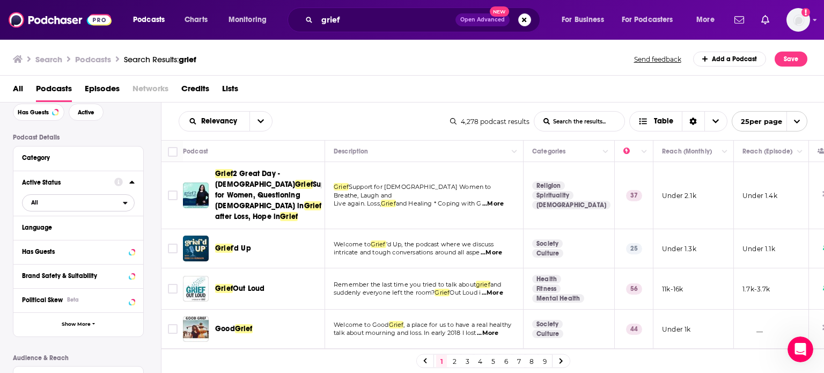
click at [62, 202] on span "All" at bounding box center [73, 202] width 100 height 14
click at [55, 238] on span "Active" at bounding box center [54, 238] width 55 height 6
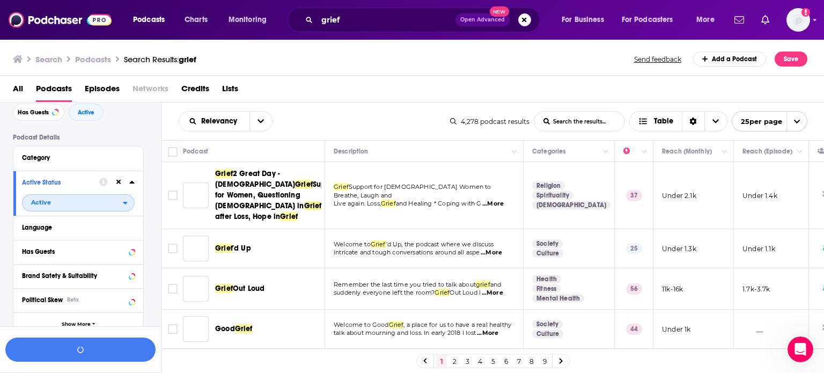
scroll to position [77, 0]
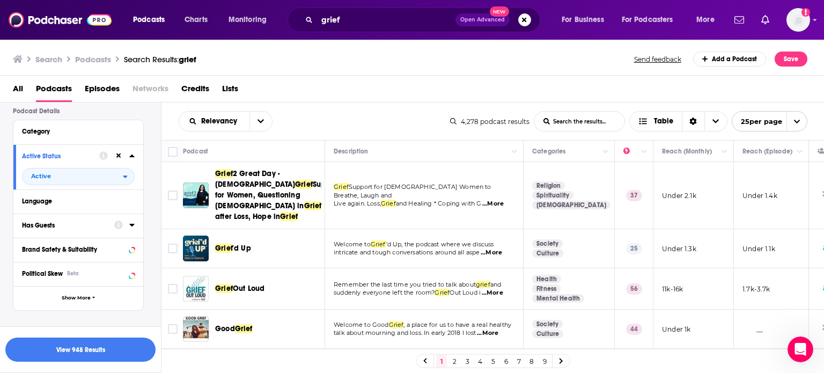
click at [127, 225] on div at bounding box center [124, 224] width 20 height 13
click at [133, 225] on icon at bounding box center [131, 225] width 5 height 3
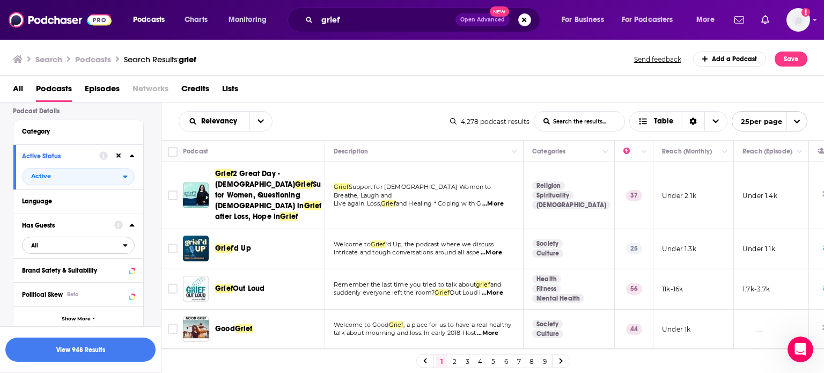
click at [71, 247] on span "All" at bounding box center [73, 245] width 100 height 14
click at [65, 278] on span "Has guests" at bounding box center [59, 280] width 65 height 6
click at [103, 212] on div "Language" at bounding box center [78, 201] width 130 height 24
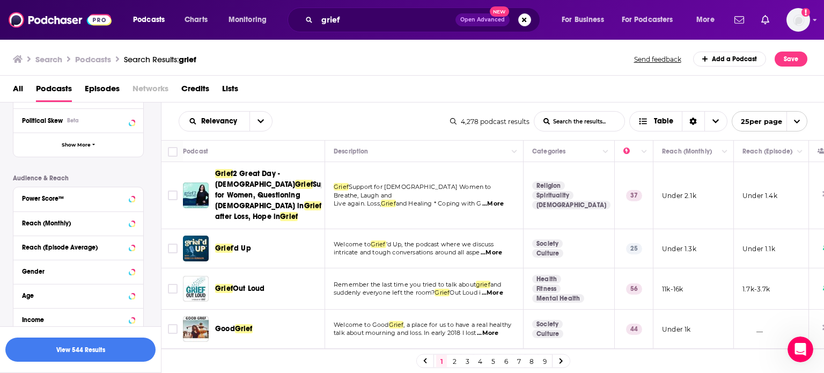
scroll to position [252, 0]
click at [79, 352] on button "View 544 Results" at bounding box center [80, 349] width 150 height 24
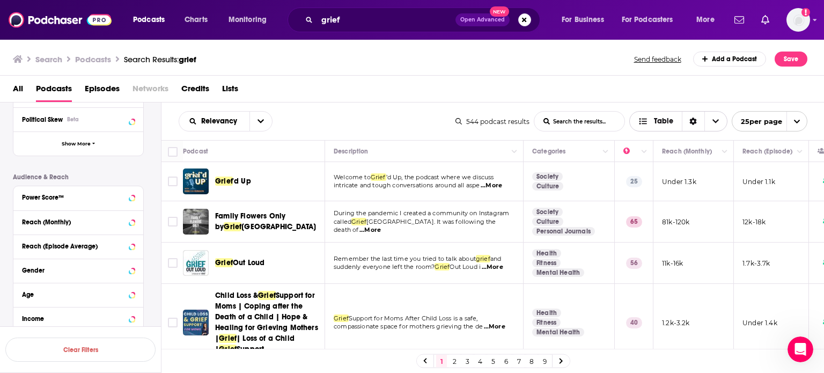
click at [717, 118] on icon "Choose View" at bounding box center [715, 121] width 6 height 8
click at [799, 118] on icon "open menu" at bounding box center [796, 121] width 7 height 7
click at [799, 118] on icon "close menu" at bounding box center [796, 121] width 7 height 7
click at [132, 199] on icon at bounding box center [131, 196] width 5 height 9
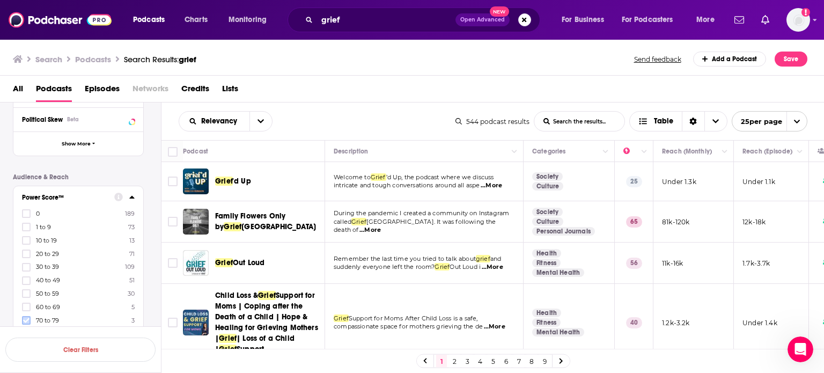
click at [26, 317] on icon at bounding box center [26, 320] width 6 height 6
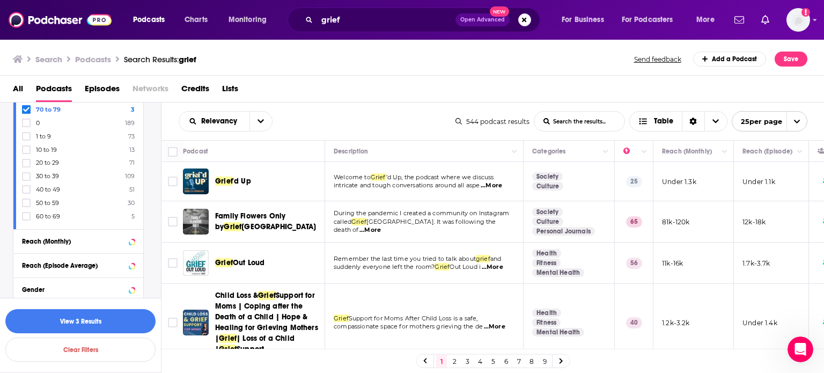
scroll to position [358, 0]
click at [27, 212] on icon at bounding box center [26, 214] width 6 height 6
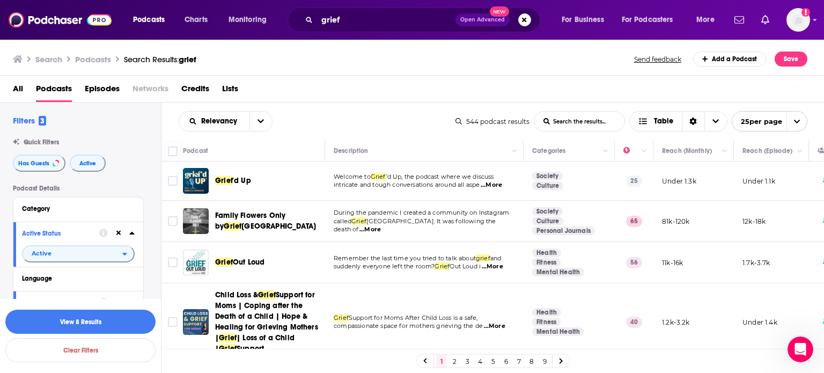
scroll to position [358, 0]
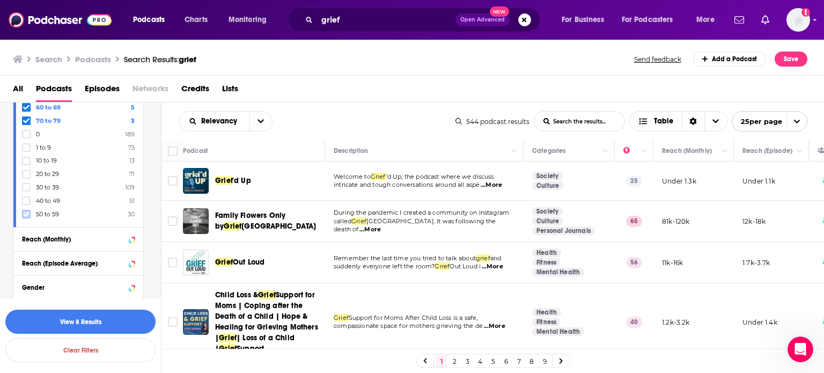
click at [27, 214] on icon at bounding box center [26, 214] width 6 height 6
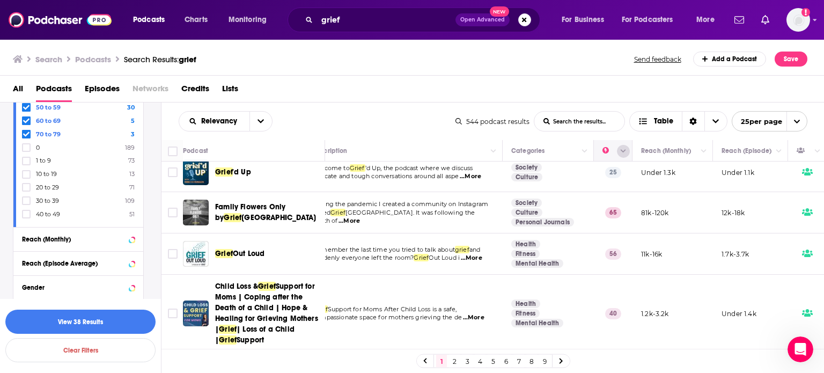
click at [622, 153] on icon "Column Actions" at bounding box center [622, 151] width 5 height 6
click at [622, 153] on div at bounding box center [412, 186] width 824 height 373
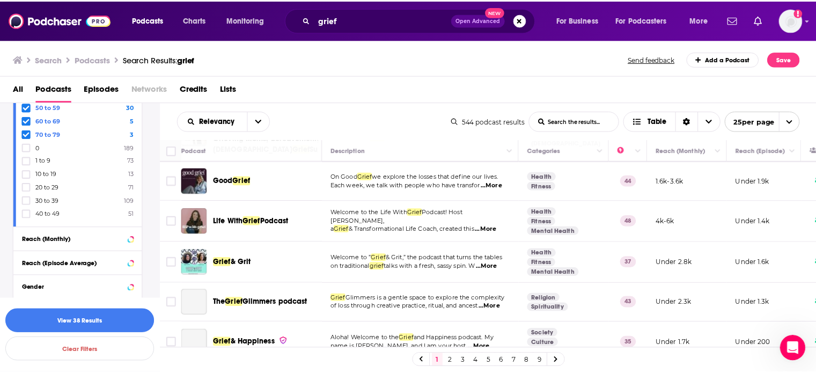
scroll to position [381, 0]
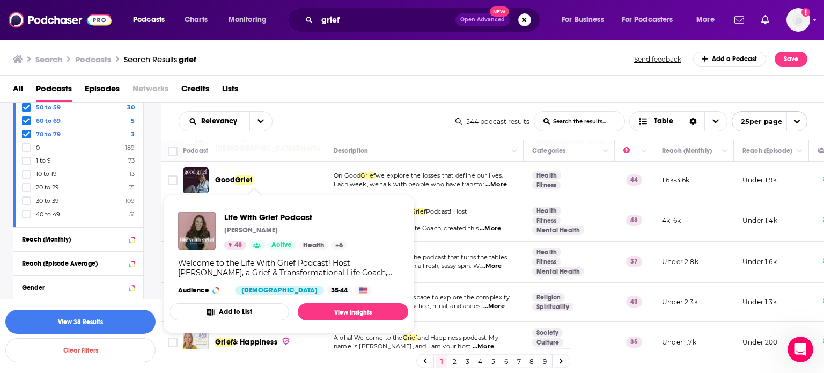
click at [281, 220] on span "Life With Grief Podcast" at bounding box center [285, 217] width 123 height 10
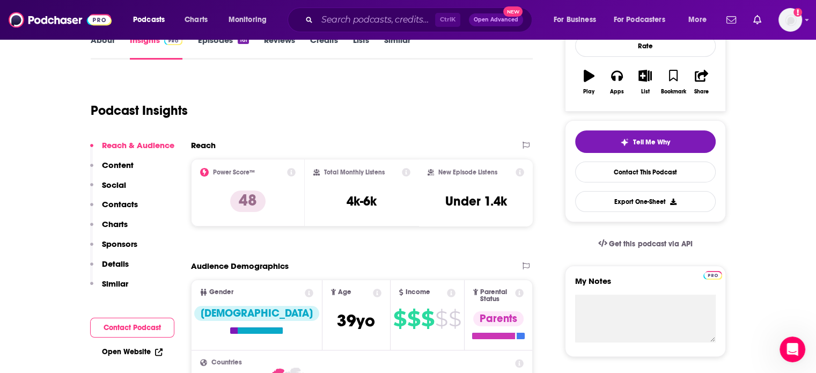
scroll to position [176, 0]
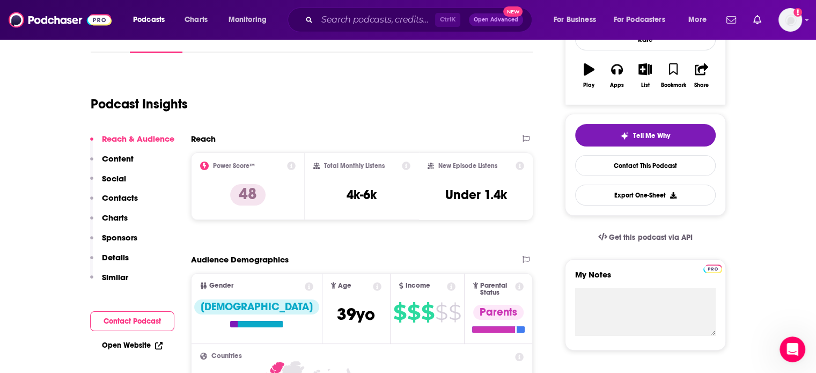
click at [130, 197] on p "Contacts" at bounding box center [120, 197] width 36 height 10
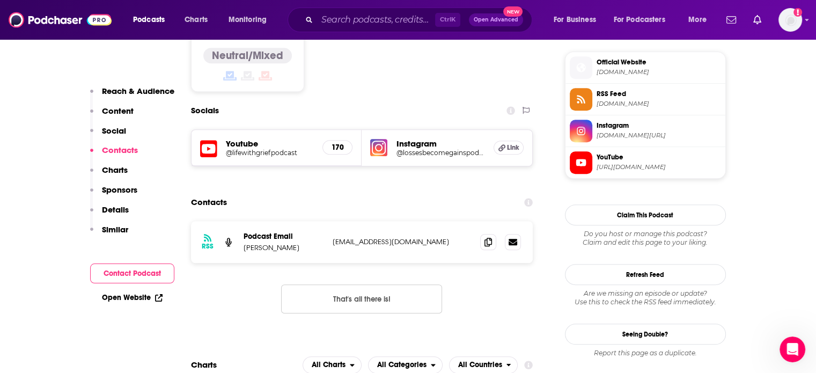
scroll to position [872, 0]
drag, startPoint x: 359, startPoint y: 184, endPoint x: 626, endPoint y: 294, distance: 289.4
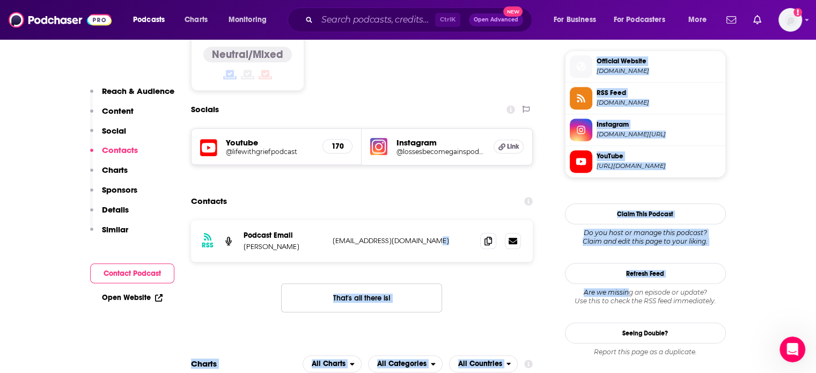
click at [433, 220] on div "RSS Podcast Email Tara Accardo hello@tastetoasttravel.com hello@tastetoasttrave…" at bounding box center [362, 241] width 342 height 42
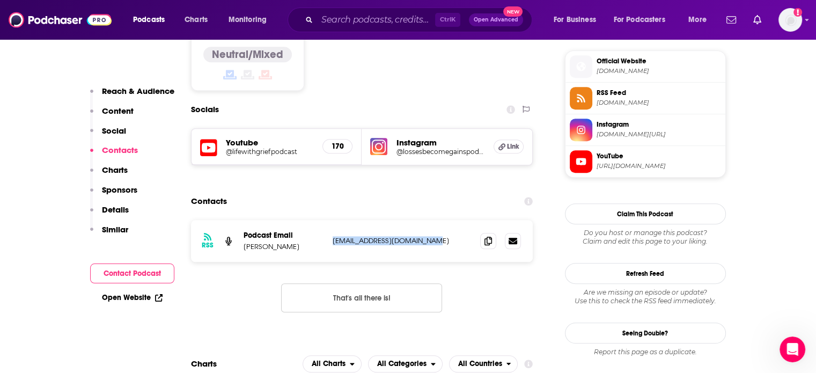
drag, startPoint x: 426, startPoint y: 201, endPoint x: 330, endPoint y: 201, distance: 96.0
click at [330, 220] on div "RSS Podcast Email Tara Accardo hello@tastetoasttravel.com hello@tastetoasttrave…" at bounding box center [362, 241] width 342 height 42
copy p "hello@tastetoasttravel.com"
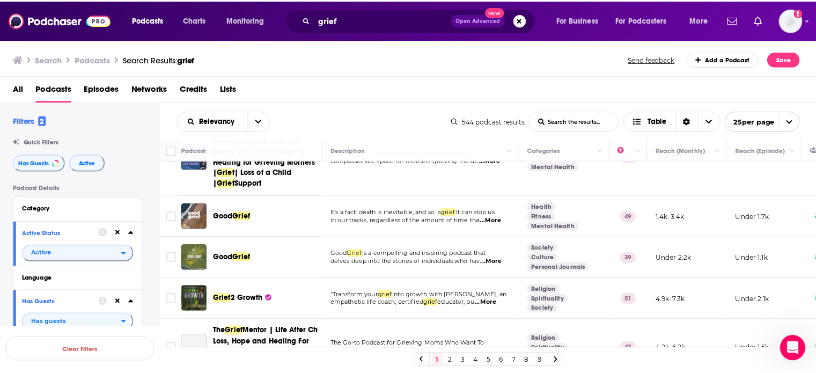
scroll to position [173, 0]
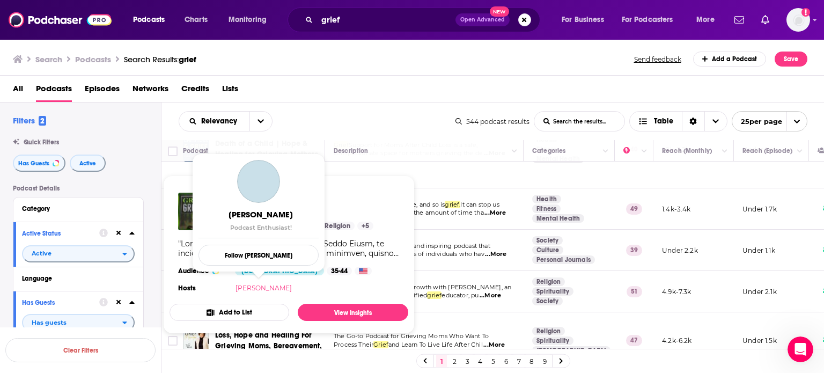
click at [240, 288] on link "Brian D. Smith" at bounding box center [263, 288] width 56 height 8
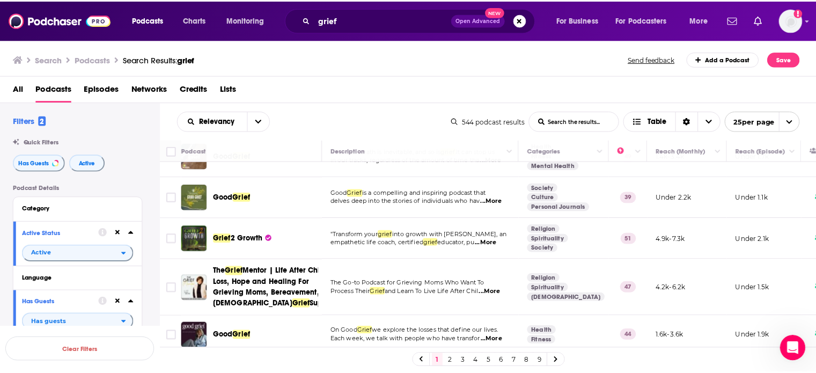
scroll to position [227, 0]
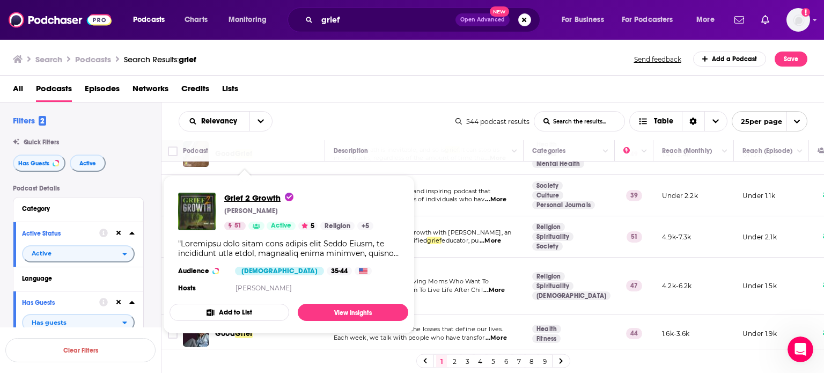
click at [240, 196] on span "Grief 2 Growth" at bounding box center [258, 197] width 69 height 10
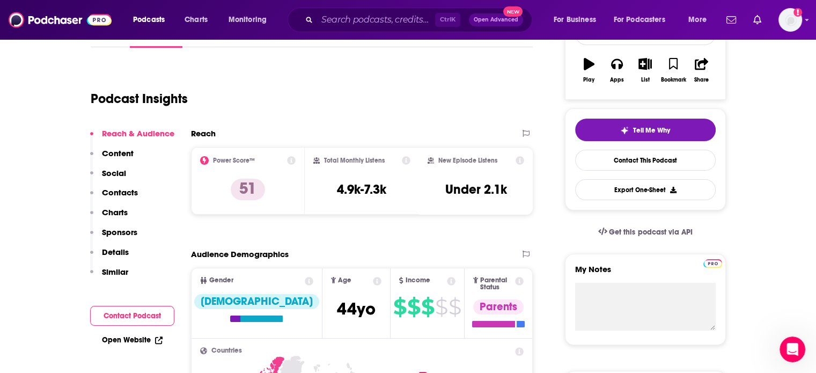
scroll to position [202, 0]
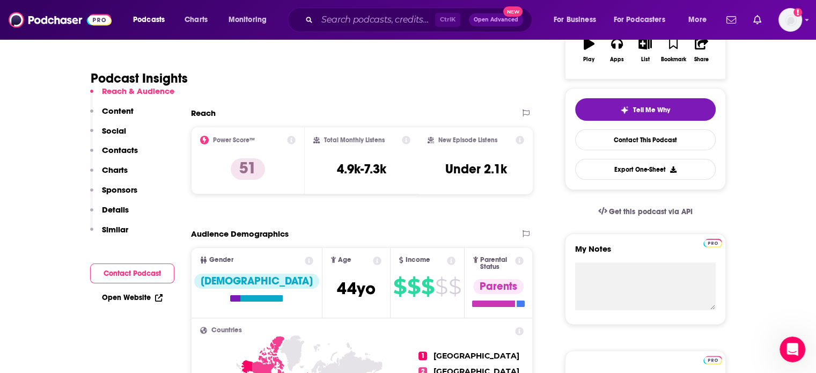
click at [127, 150] on p "Contacts" at bounding box center [120, 150] width 36 height 10
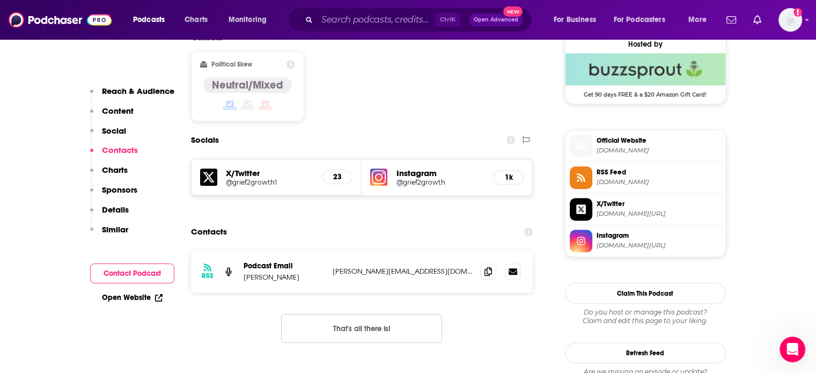
scroll to position [884, 0]
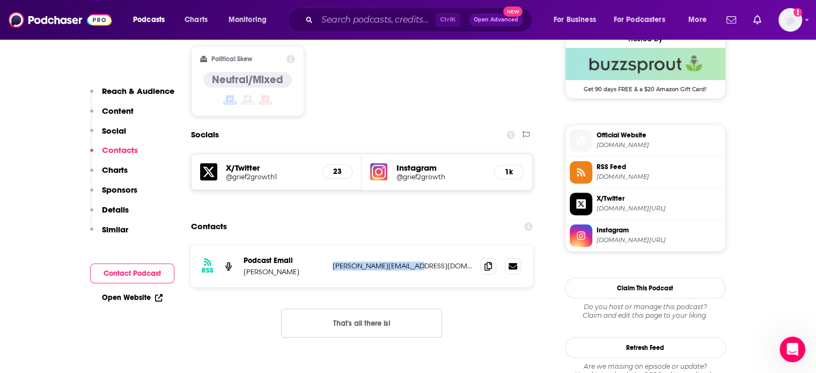
drag, startPoint x: 363, startPoint y: 196, endPoint x: 329, endPoint y: 204, distance: 34.7
click at [329, 245] on div "RSS Podcast Email Brian D. Smith brian@grief2growth.com brian@grief2growth.com" at bounding box center [362, 266] width 342 height 42
copy p "brian@grief2growth.com"
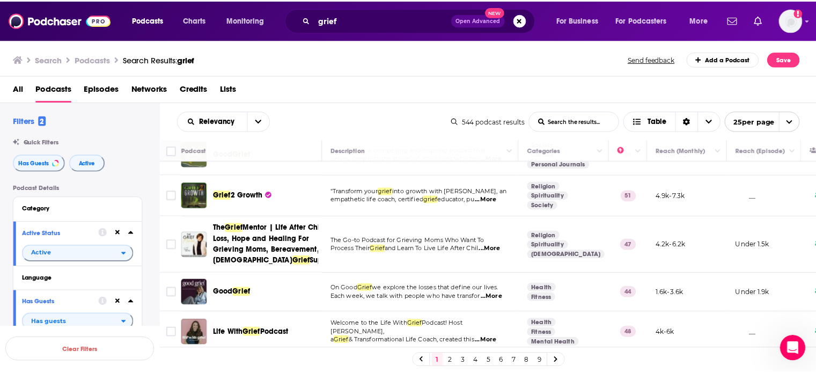
scroll to position [311, 0]
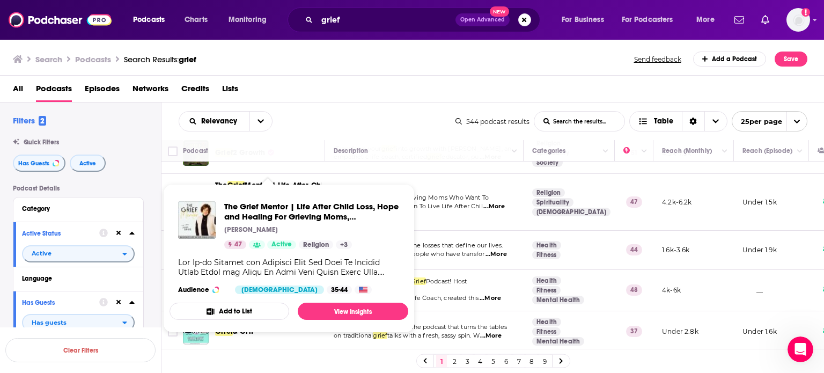
click at [261, 214] on span "The Grief Mentor | Life After Child Loss, Hope and Healing For Grieving Moms, B…" at bounding box center [311, 211] width 175 height 20
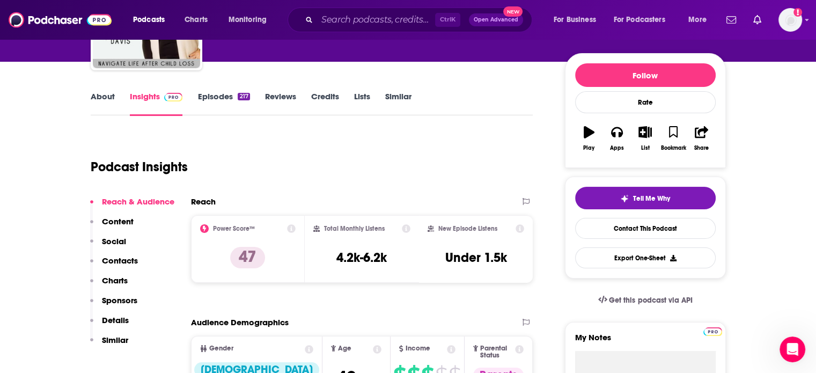
scroll to position [114, 0]
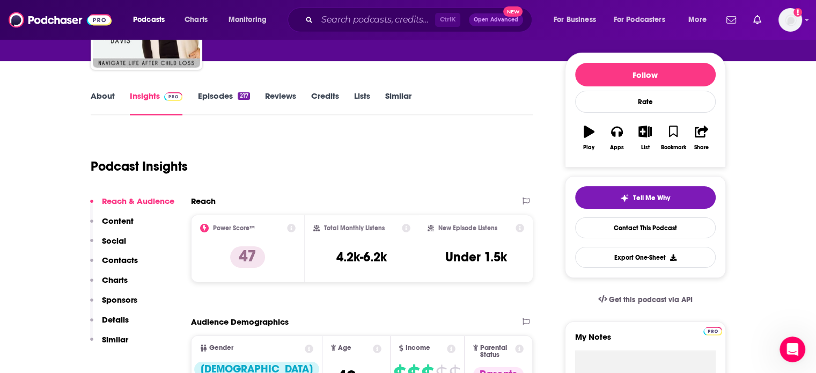
click at [121, 259] on p "Contacts" at bounding box center [120, 260] width 36 height 10
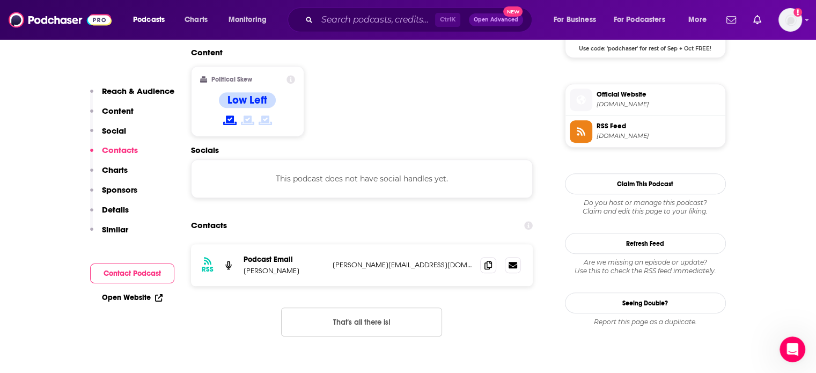
scroll to position [850, 0]
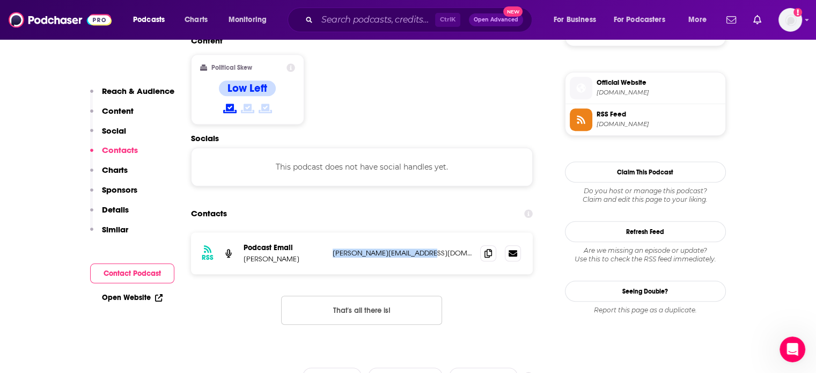
drag, startPoint x: 442, startPoint y: 202, endPoint x: 328, endPoint y: 201, distance: 113.7
click at [328, 232] on div "RSS Podcast Email Teresa Davis teresa@thegriefmentor.com teresa@thegriefmentor.…" at bounding box center [362, 253] width 342 height 42
copy p "teresa@thegriefmentor.com"
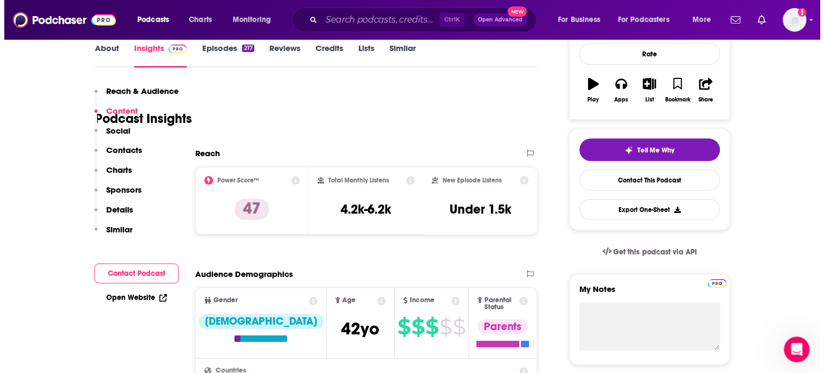
scroll to position [0, 0]
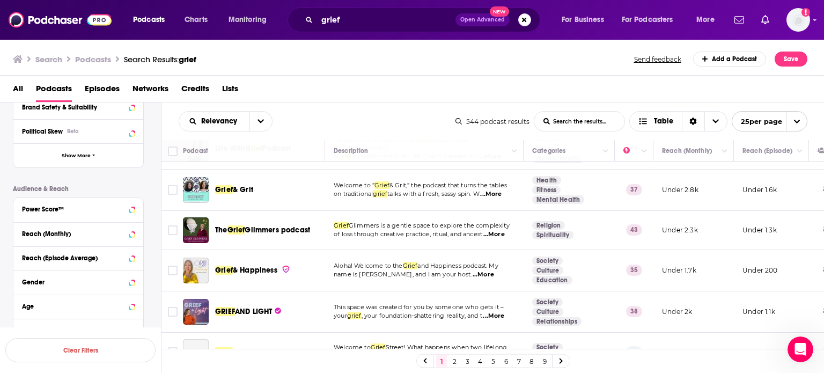
scroll to position [262, 0]
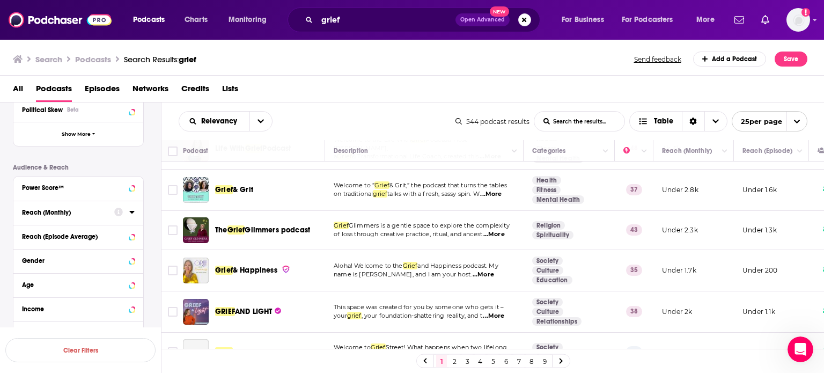
click at [132, 211] on icon at bounding box center [131, 212] width 5 height 3
click at [51, 231] on input "number" at bounding box center [49, 231] width 54 height 17
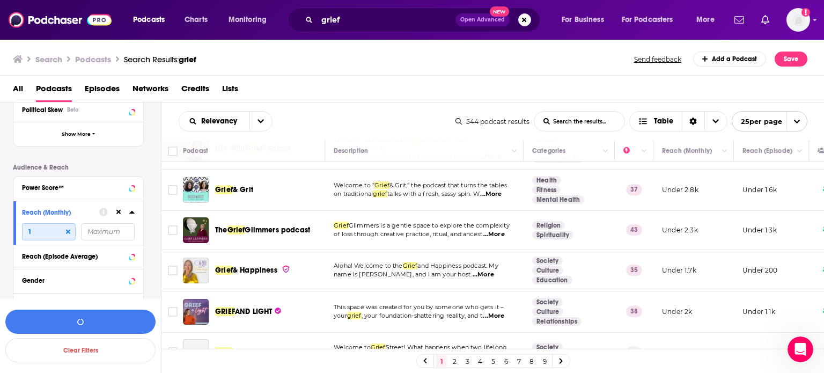
click at [51, 232] on input "1" at bounding box center [49, 231] width 54 height 17
type input "1"
click at [69, 231] on icon at bounding box center [68, 231] width 4 height 4
click at [99, 231] on input "number" at bounding box center [108, 231] width 54 height 17
click at [31, 228] on input "number" at bounding box center [49, 231] width 54 height 17
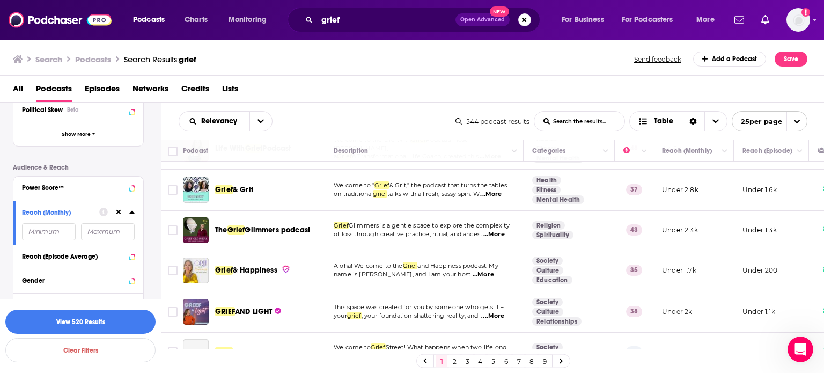
click at [363, 133] on div "Relevancy List Search Input Search the results... Table 544 podcast results Lis…" at bounding box center [492, 121] width 663 height 38
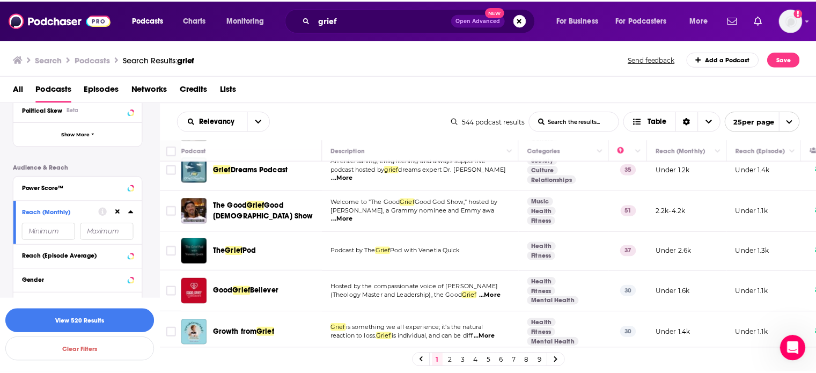
scroll to position [757, 0]
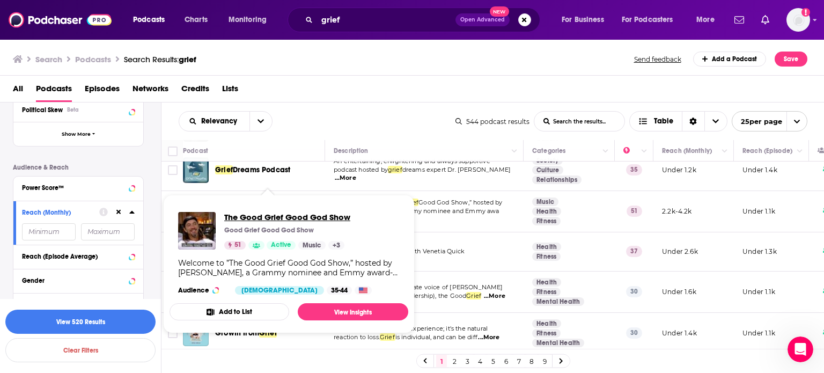
click at [268, 216] on span "The Good Grief Good God Show" at bounding box center [287, 217] width 126 height 10
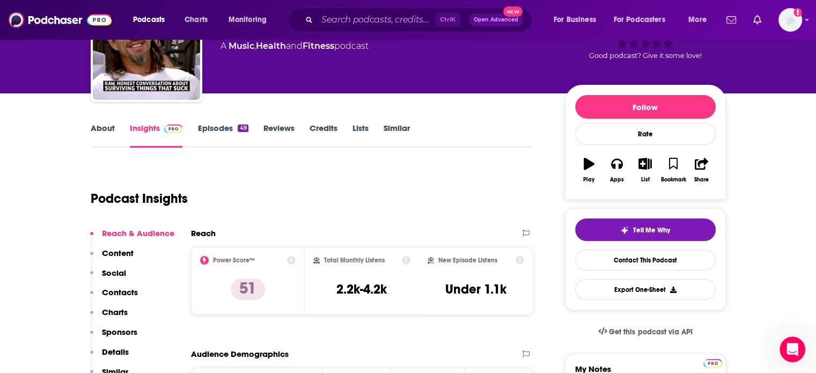
scroll to position [100, 0]
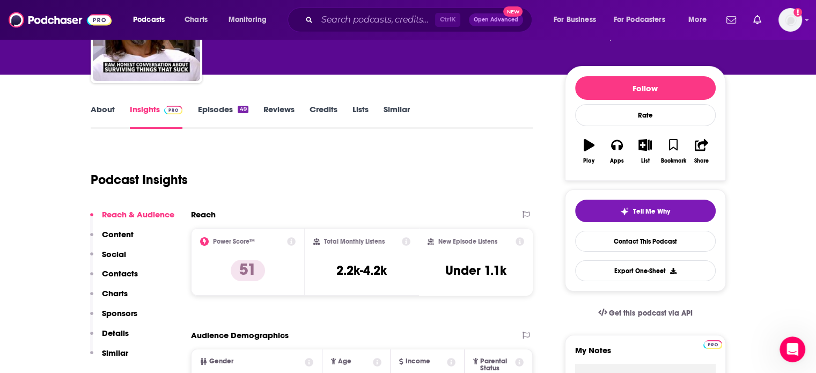
click at [100, 109] on link "About" at bounding box center [103, 116] width 24 height 25
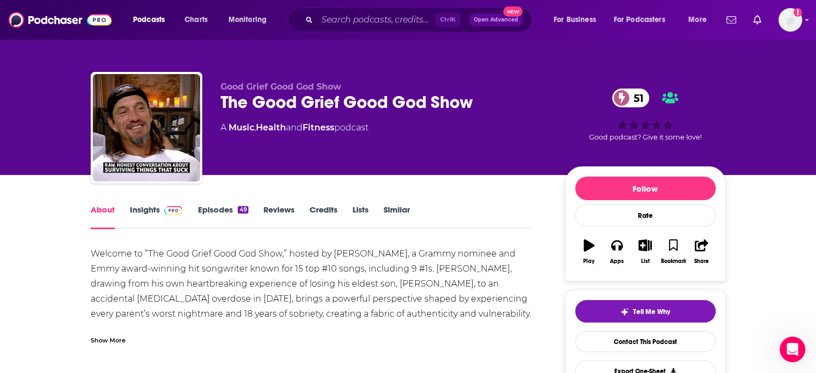
click at [114, 342] on div "Show More" at bounding box center [108, 339] width 35 height 10
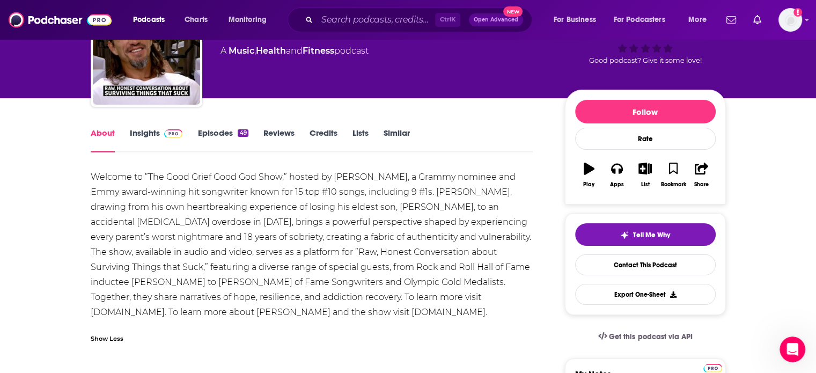
scroll to position [78, 0]
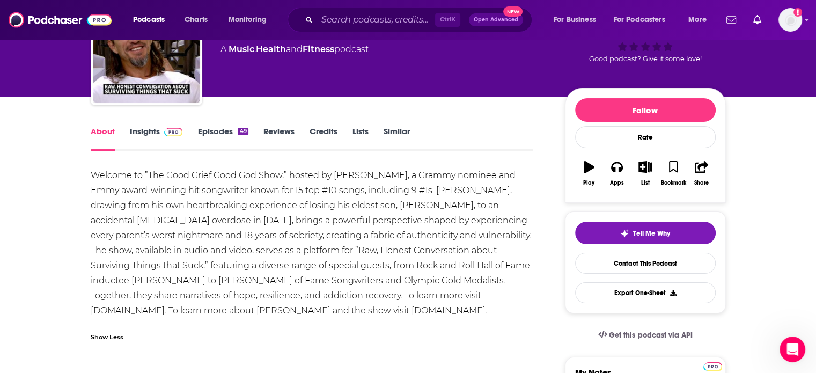
click at [146, 133] on link "Insights" at bounding box center [156, 138] width 53 height 25
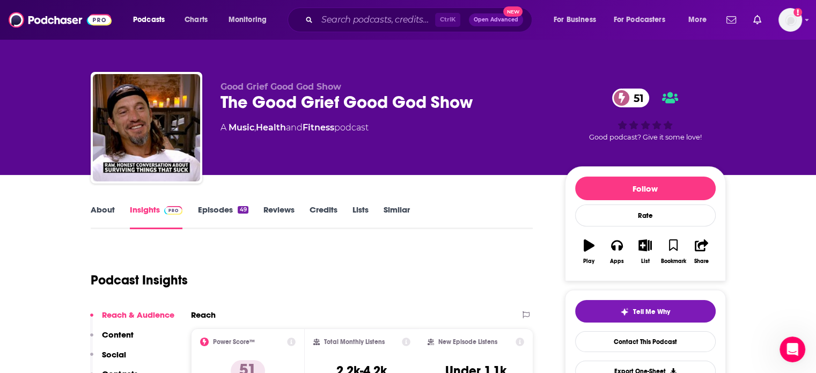
scroll to position [189, 0]
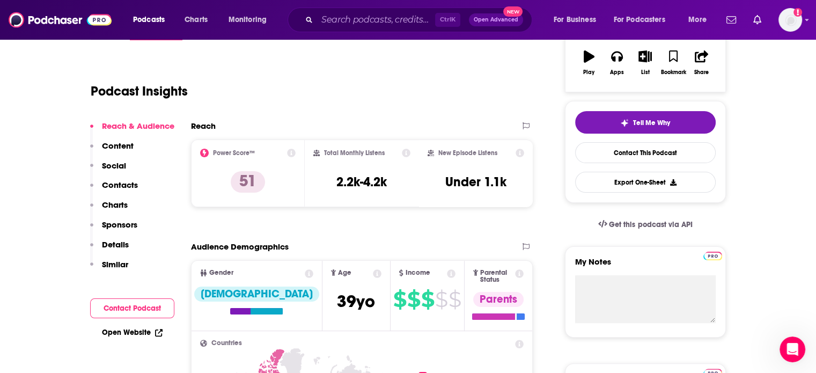
click at [125, 180] on p "Contacts" at bounding box center [120, 185] width 36 height 10
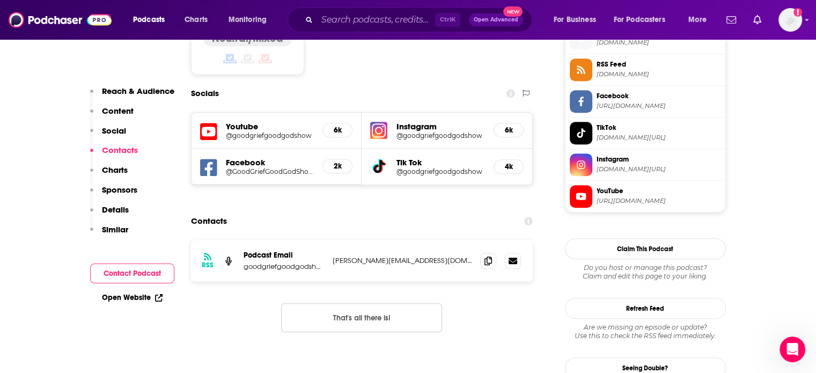
scroll to position [908, 0]
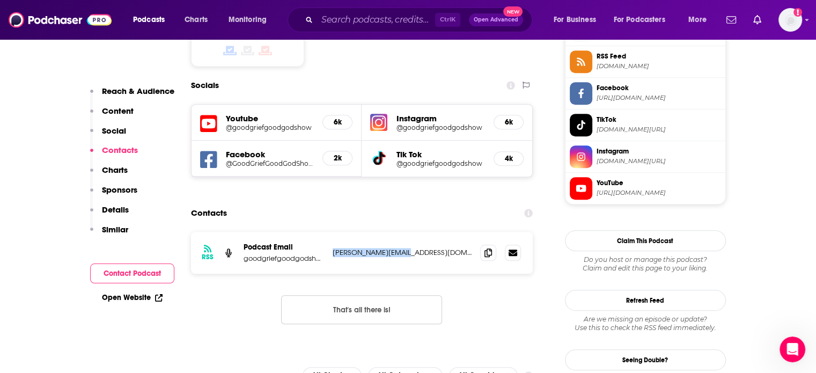
drag, startPoint x: 354, startPoint y: 204, endPoint x: 414, endPoint y: 196, distance: 60.6
click at [414, 248] on p "Matt@MattPeveto.com" at bounding box center [401, 252] width 139 height 9
copy p "Matt@MattPeveto.com"
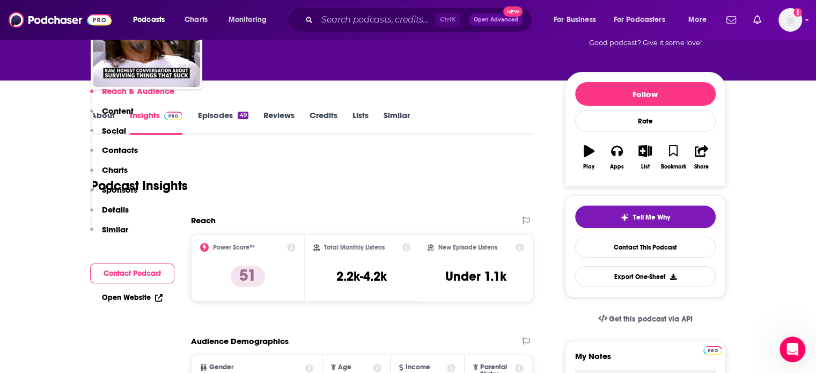
scroll to position [279, 0]
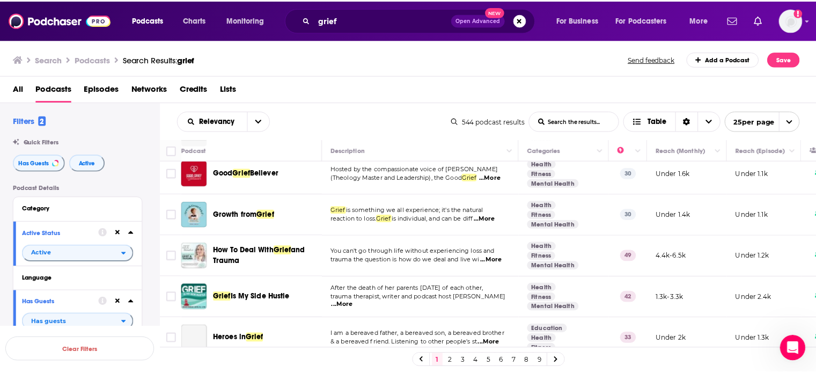
scroll to position [877, 0]
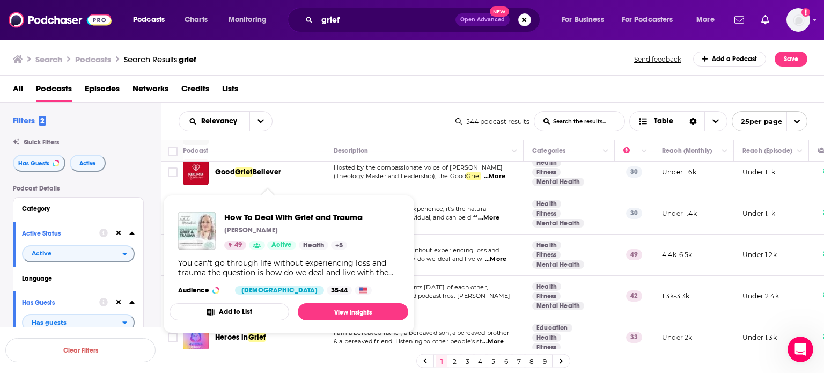
click at [280, 216] on span "How To Deal With Grief and Trauma" at bounding box center [293, 217] width 138 height 10
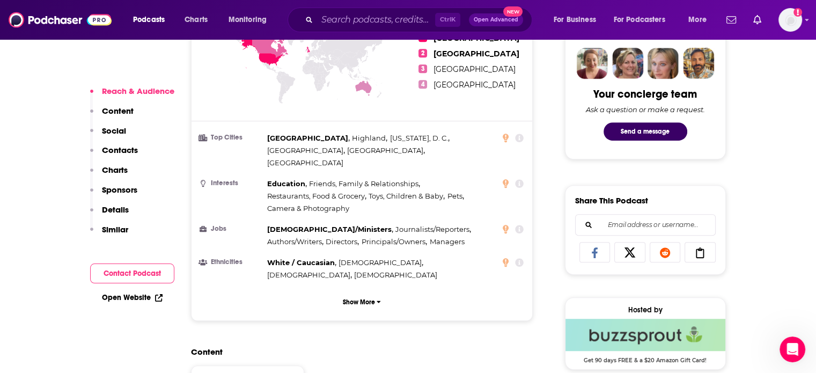
scroll to position [528, 0]
click at [131, 146] on p "Contacts" at bounding box center [120, 150] width 36 height 10
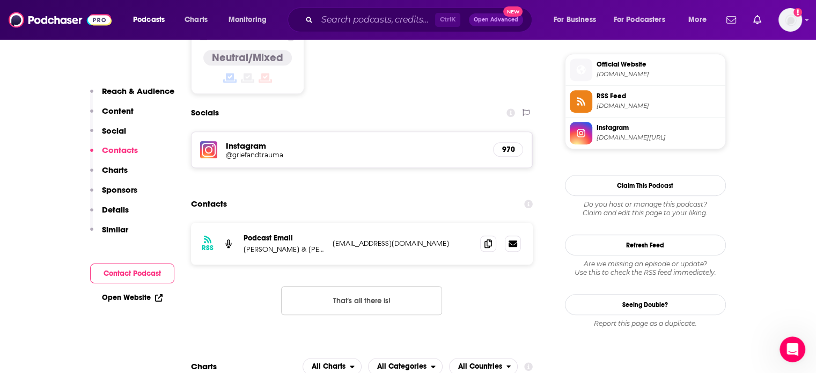
scroll to position [884, 0]
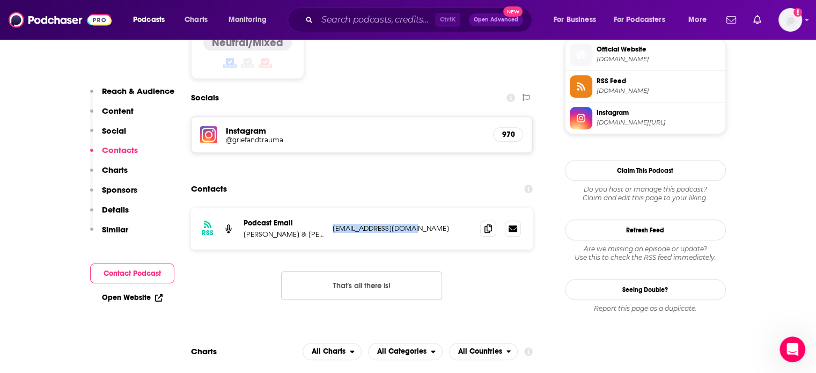
drag, startPoint x: 375, startPoint y: 198, endPoint x: 327, endPoint y: 202, distance: 48.4
click at [327, 207] on div "RSS Podcast Email Nathalie Himmelrich & Tori Press nhimmelrich@gmail.com nhimme…" at bounding box center [362, 228] width 342 height 42
copy div "i Press nhimmelrich@gmail.com"
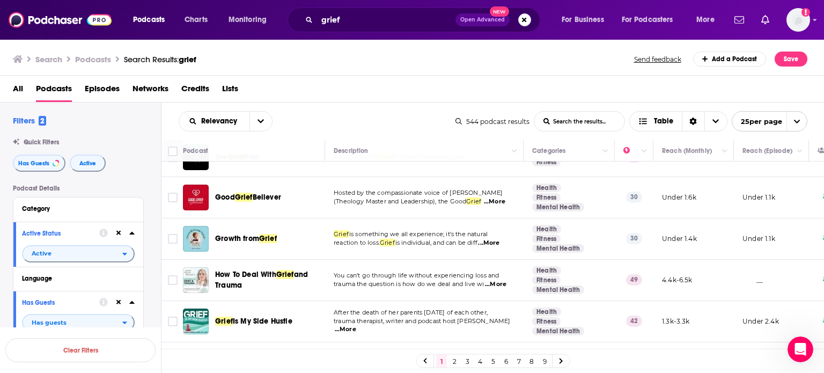
scroll to position [901, 0]
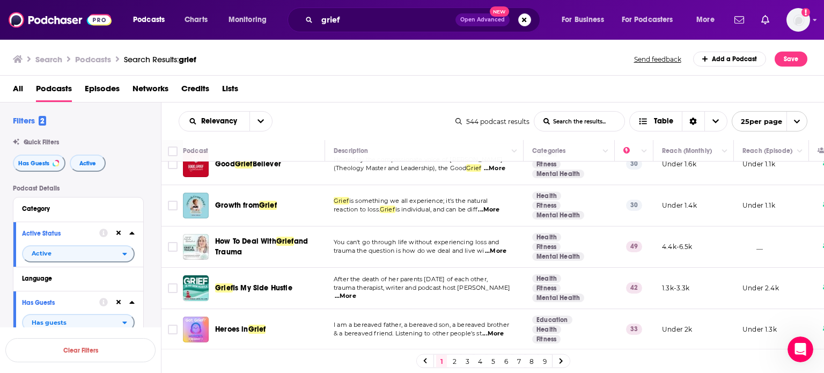
click at [452, 360] on link "2" at bounding box center [454, 360] width 11 height 13
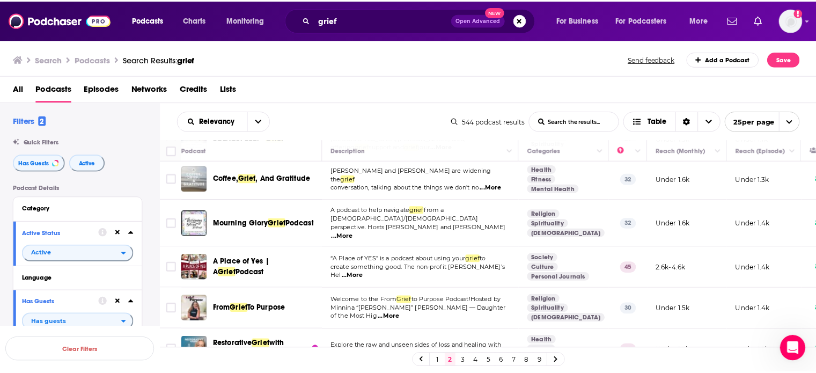
scroll to position [213, 0]
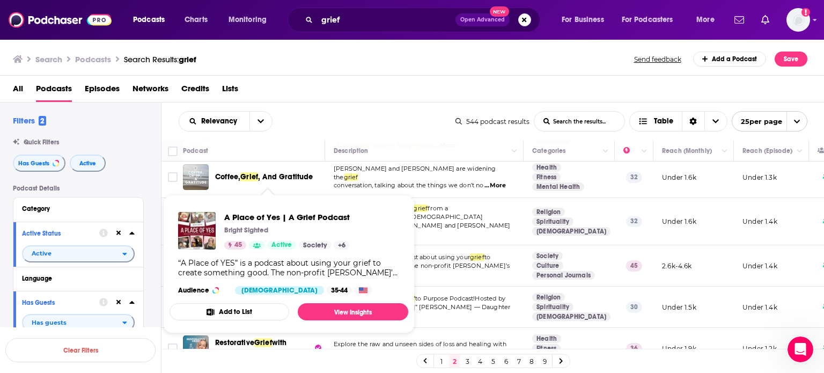
click at [265, 247] on div "45 Active" at bounding box center [260, 245] width 72 height 9
click at [268, 214] on span "A Place of Yes | A Grief Podcast" at bounding box center [286, 217] width 125 height 10
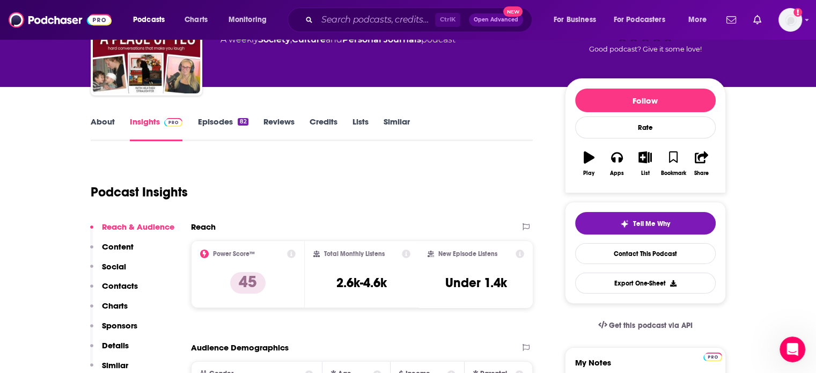
scroll to position [87, 0]
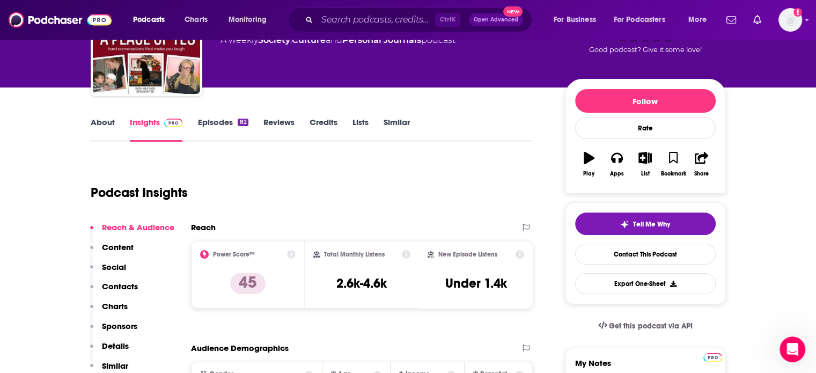
click at [123, 286] on p "Contacts" at bounding box center [120, 286] width 36 height 10
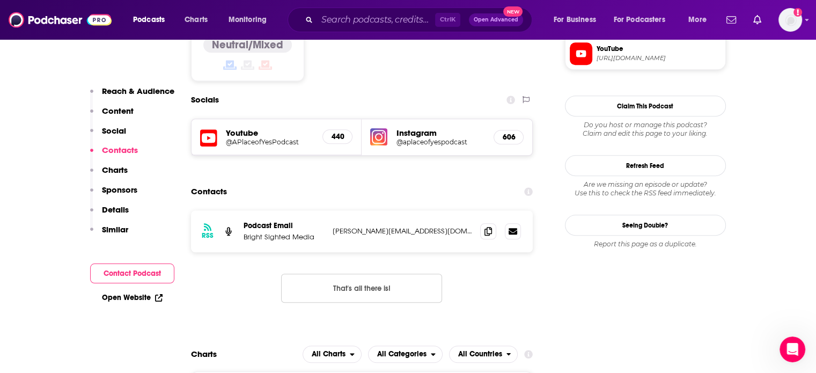
scroll to position [884, 0]
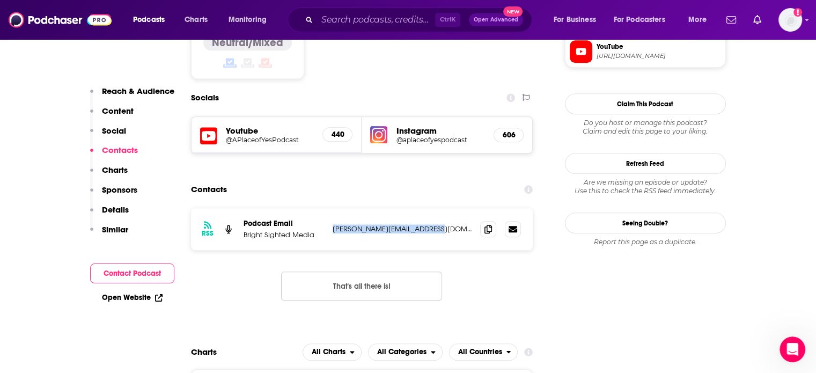
drag, startPoint x: 435, startPoint y: 203, endPoint x: 326, endPoint y: 200, distance: 108.9
click at [326, 208] on div "RSS Podcast Email Bright Sighted Media christine@brightsighted.com christine@br…" at bounding box center [362, 229] width 342 height 42
copy div "christine@brightsighted.com"
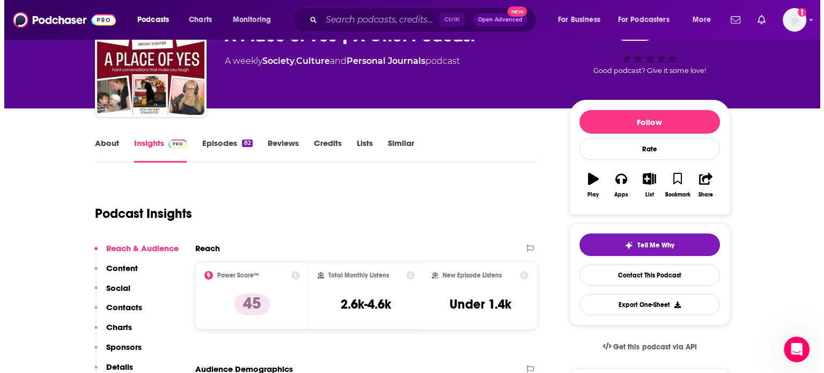
scroll to position [0, 0]
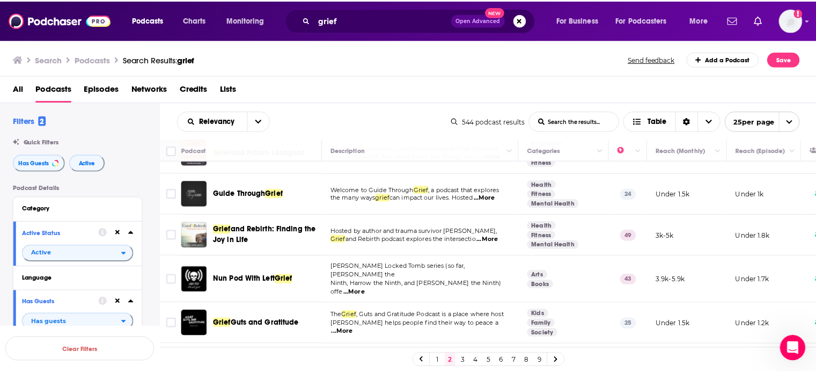
scroll to position [491, 0]
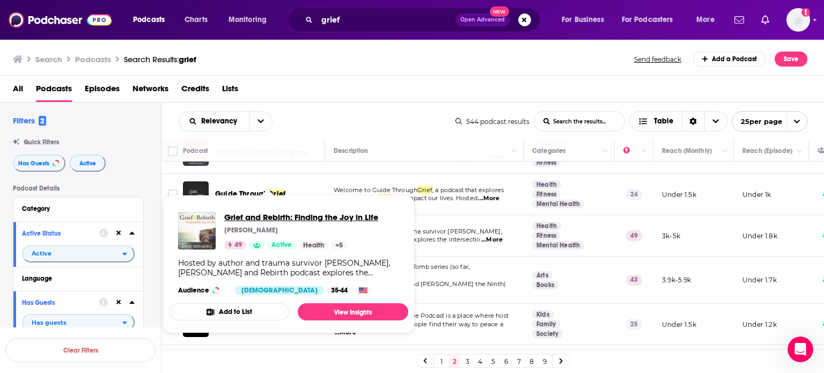
click at [268, 216] on span "Grief and Rebirth: Finding the Joy in Life" at bounding box center [301, 217] width 154 height 10
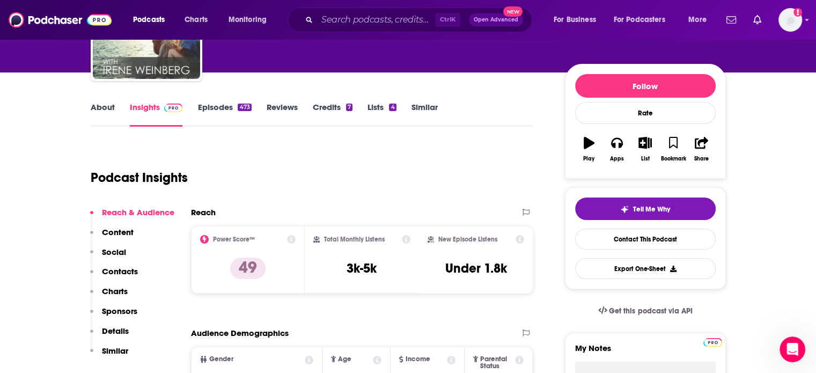
scroll to position [159, 0]
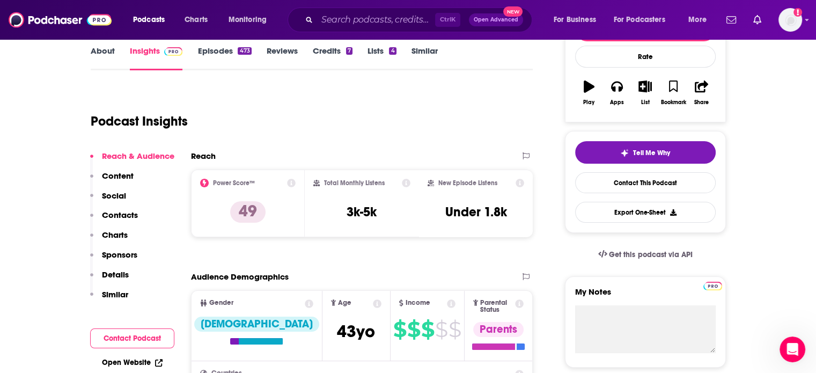
click at [123, 212] on p "Contacts" at bounding box center [120, 215] width 36 height 10
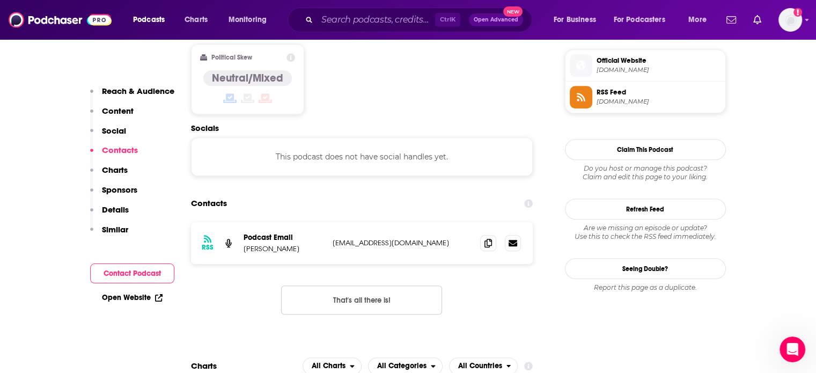
scroll to position [862, 0]
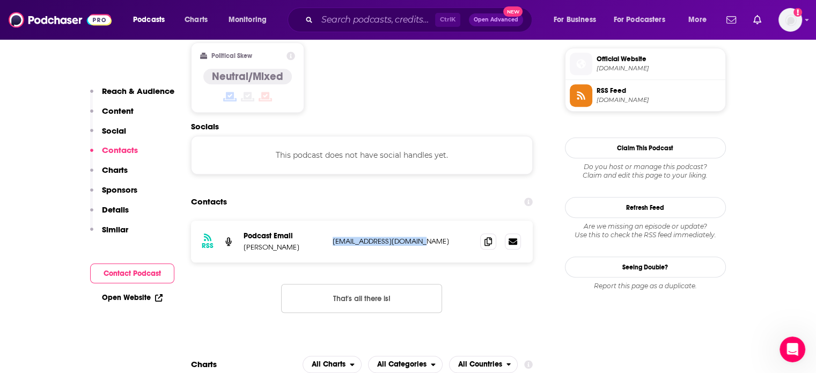
drag, startPoint x: 425, startPoint y: 205, endPoint x: 330, endPoint y: 202, distance: 95.0
click at [330, 220] on div "RSS Podcast Email Irene Weinberg hello@ireneweinberg.com hello@ireneweinberg.com" at bounding box center [362, 241] width 342 height 42
copy p "hello@ireneweinberg.com"
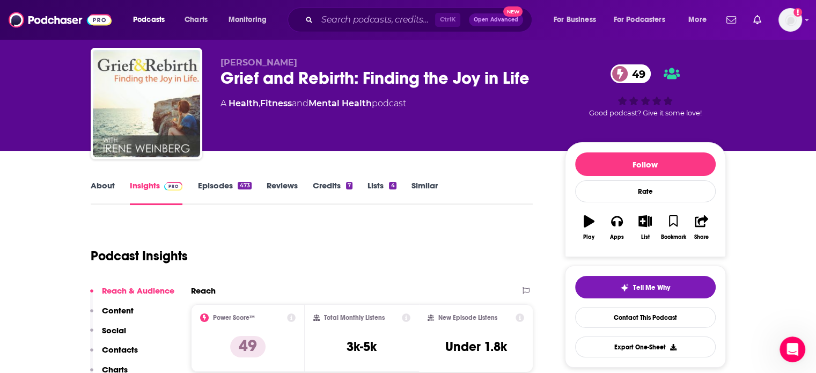
scroll to position [0, 0]
